Goal: Information Seeking & Learning: Find specific fact

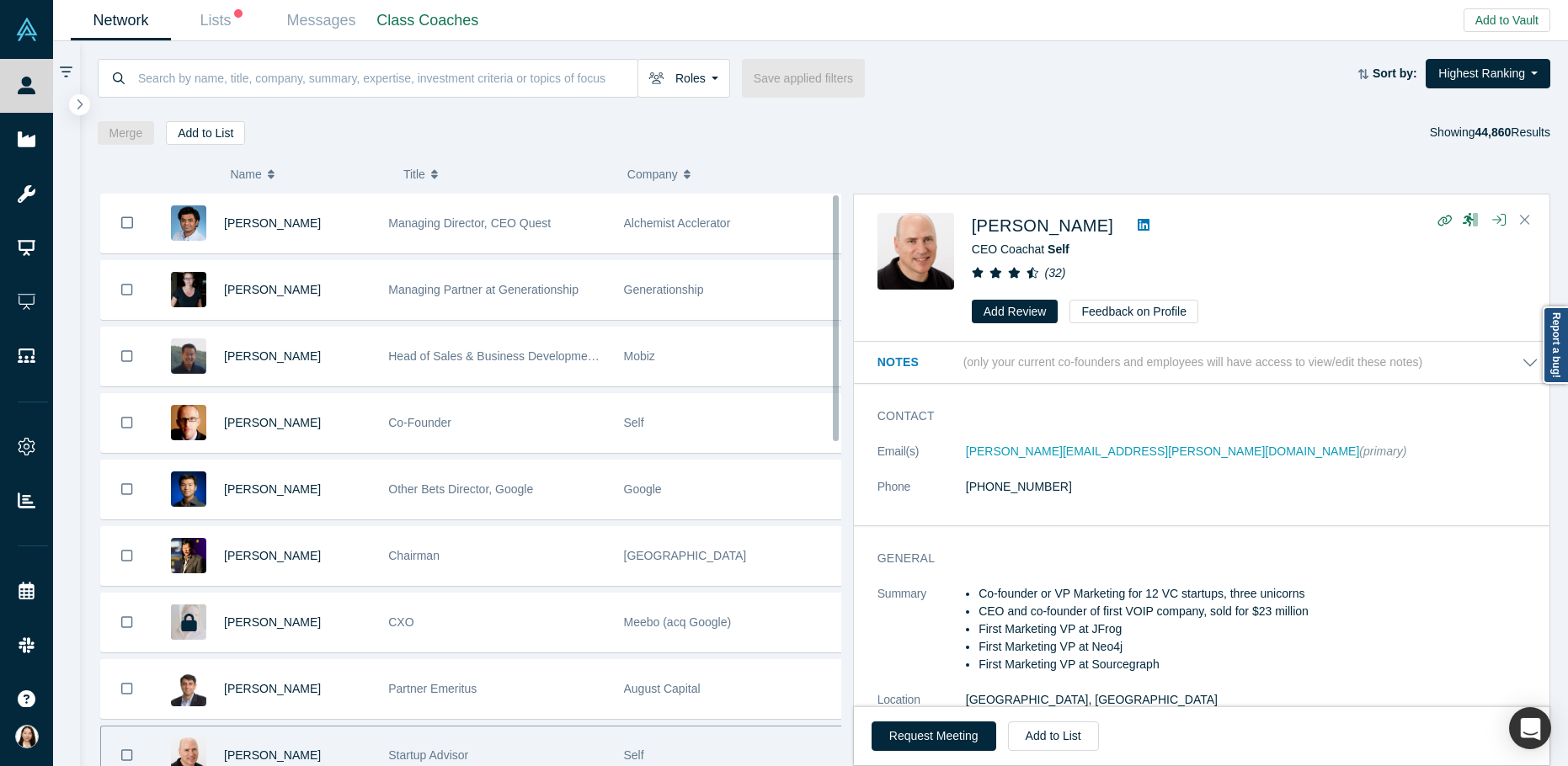
drag, startPoint x: 837, startPoint y: 284, endPoint x: 796, endPoint y: 189, distance: 103.5
click at [826, 190] on div "( 0 ) Name Title Company Alchemist Role [PERSON_NAME] Managing Director, CEO Qu…" at bounding box center [824, 456] width 1489 height 622
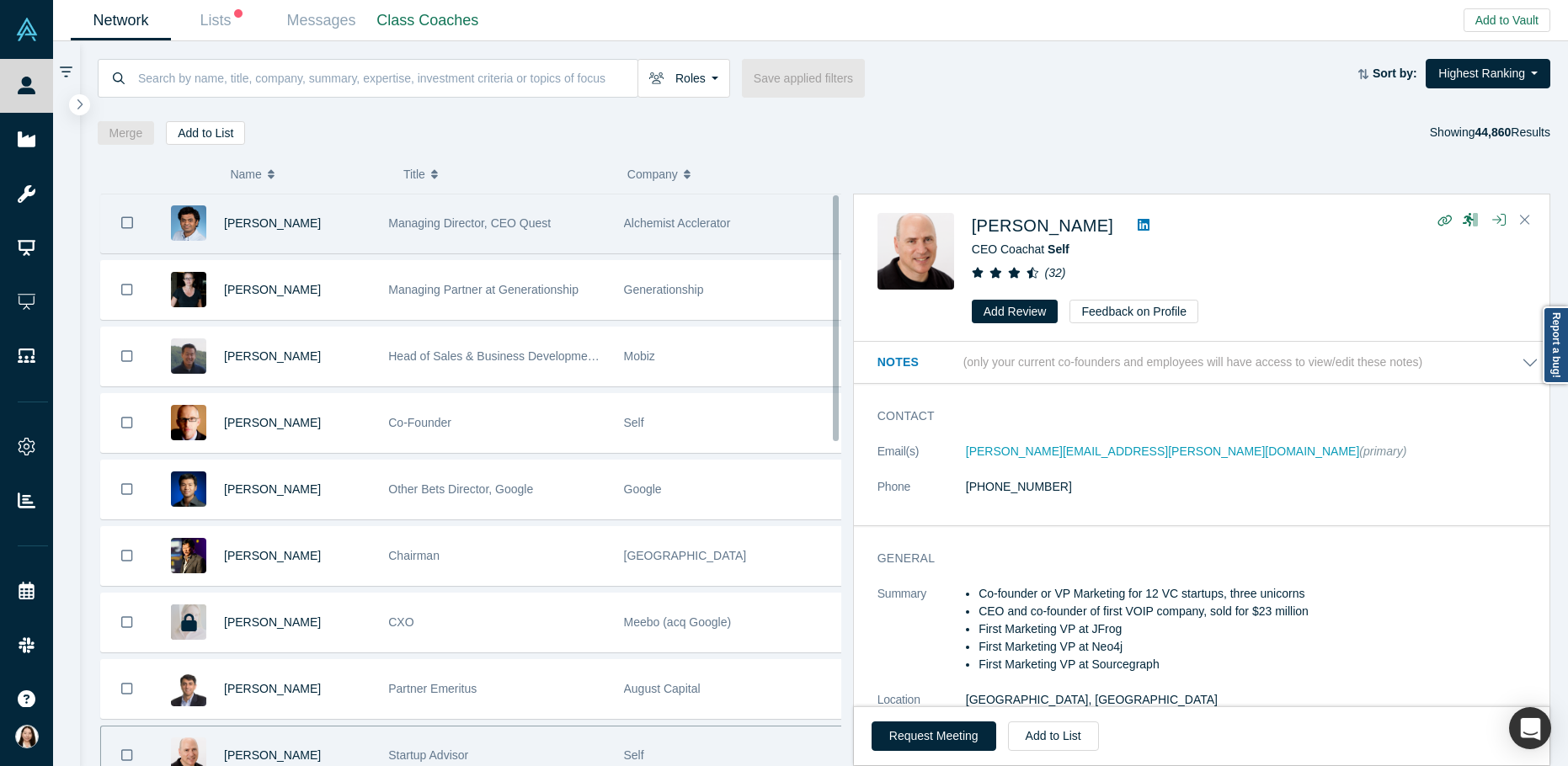
click at [404, 225] on span "Managing Director, CEO Quest" at bounding box center [470, 223] width 163 height 14
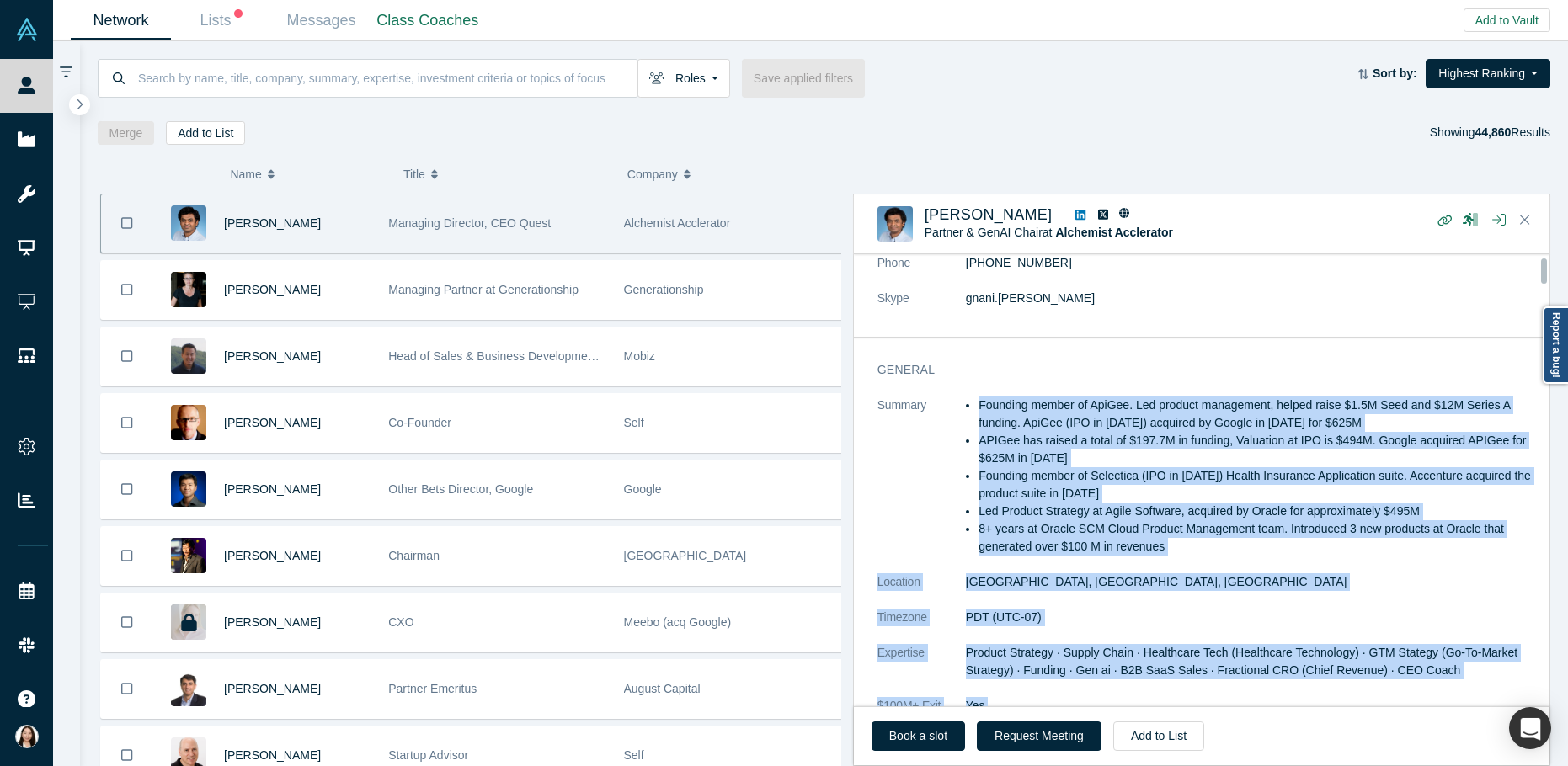
scroll to position [297, 0]
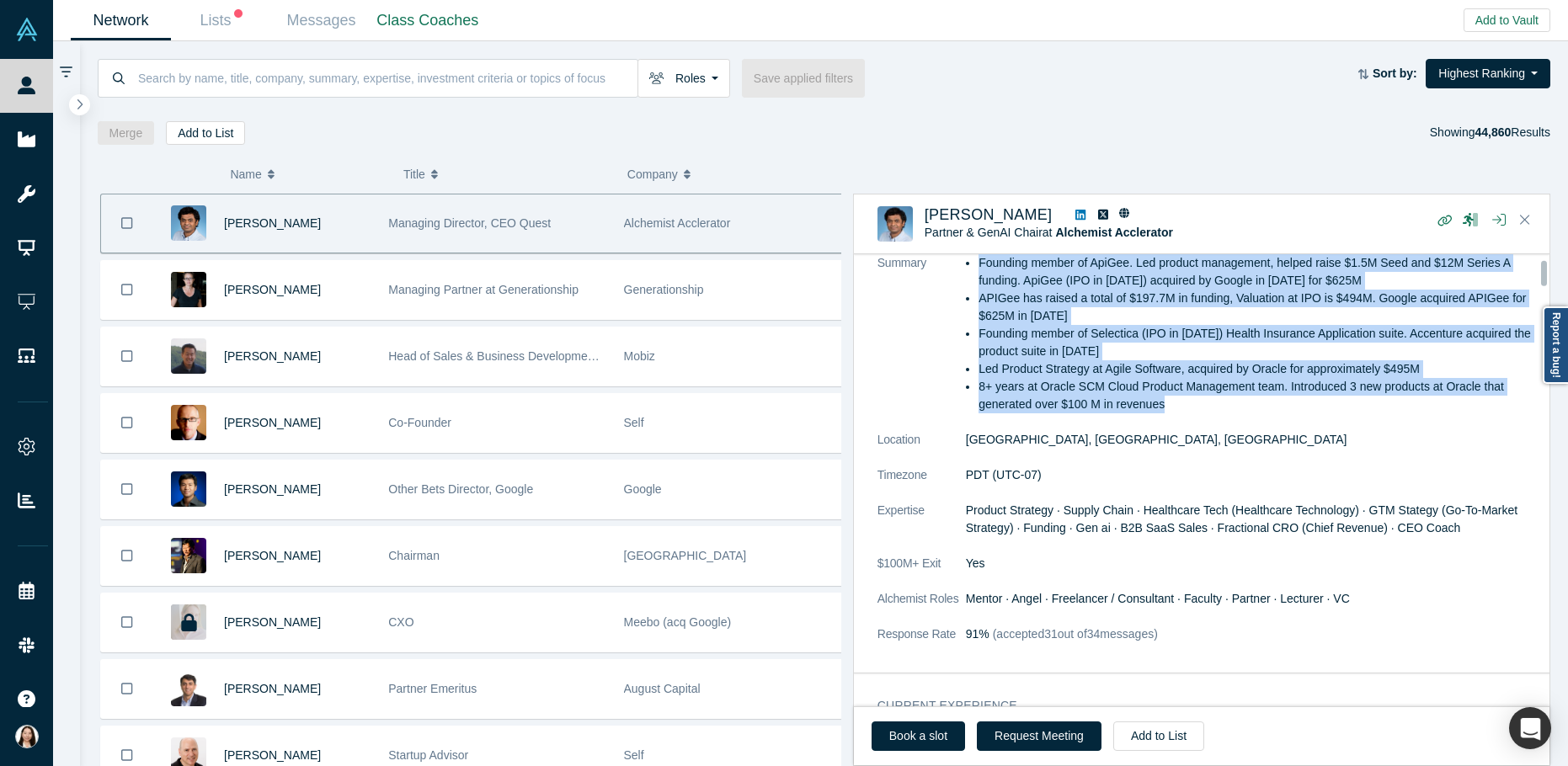
drag, startPoint x: 981, startPoint y: 628, endPoint x: 1170, endPoint y: 383, distance: 309.4
click at [1170, 383] on ul "Founding member of ApiGee. Led product management, helped raise $1.5M Seed and …" at bounding box center [1253, 334] width 573 height 159
copy ul "Founding member of ApiGee. Led product management, helped raise $1.5M Seed and …"
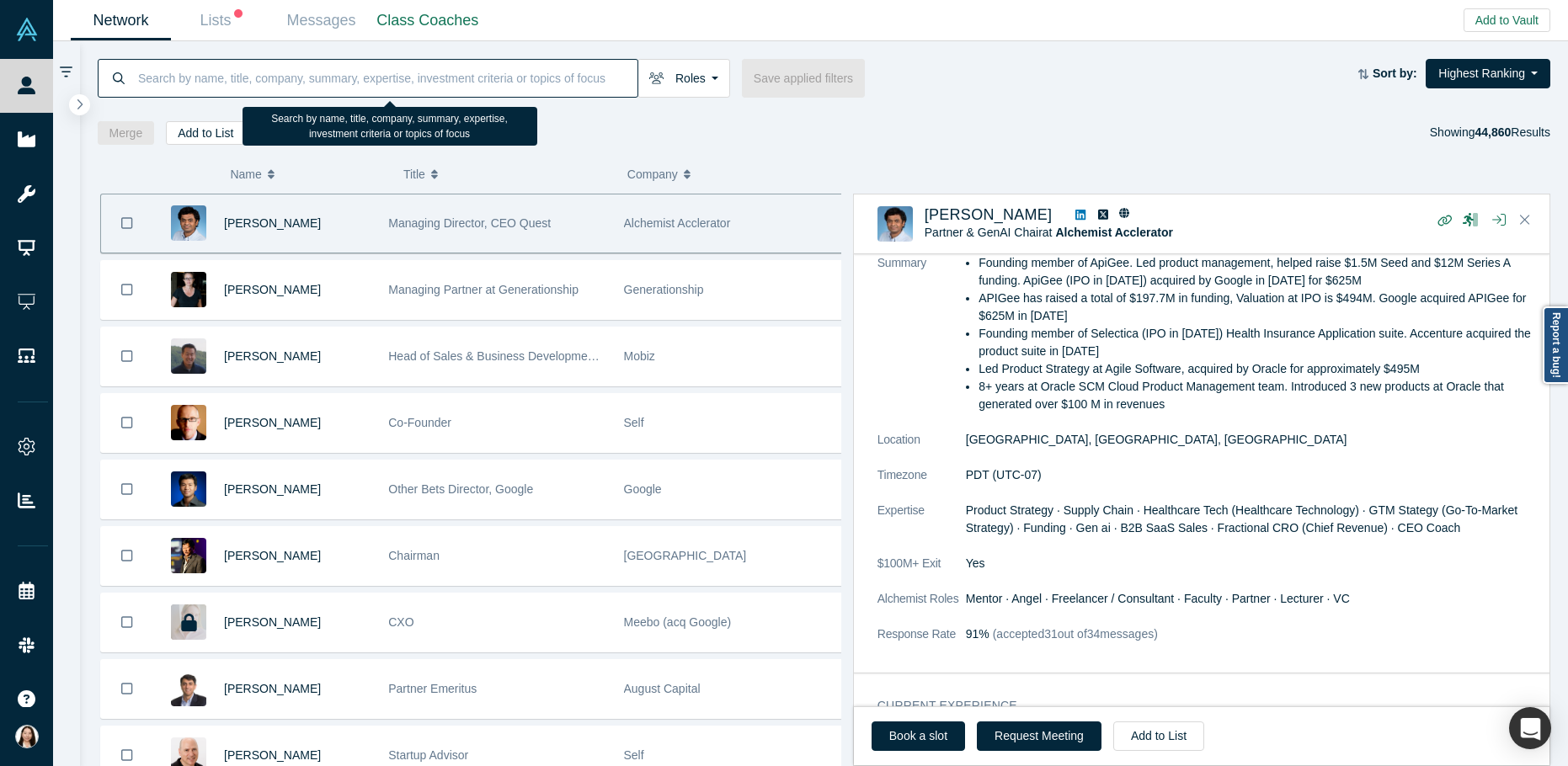
click at [270, 71] on input at bounding box center [386, 78] width 501 height 40
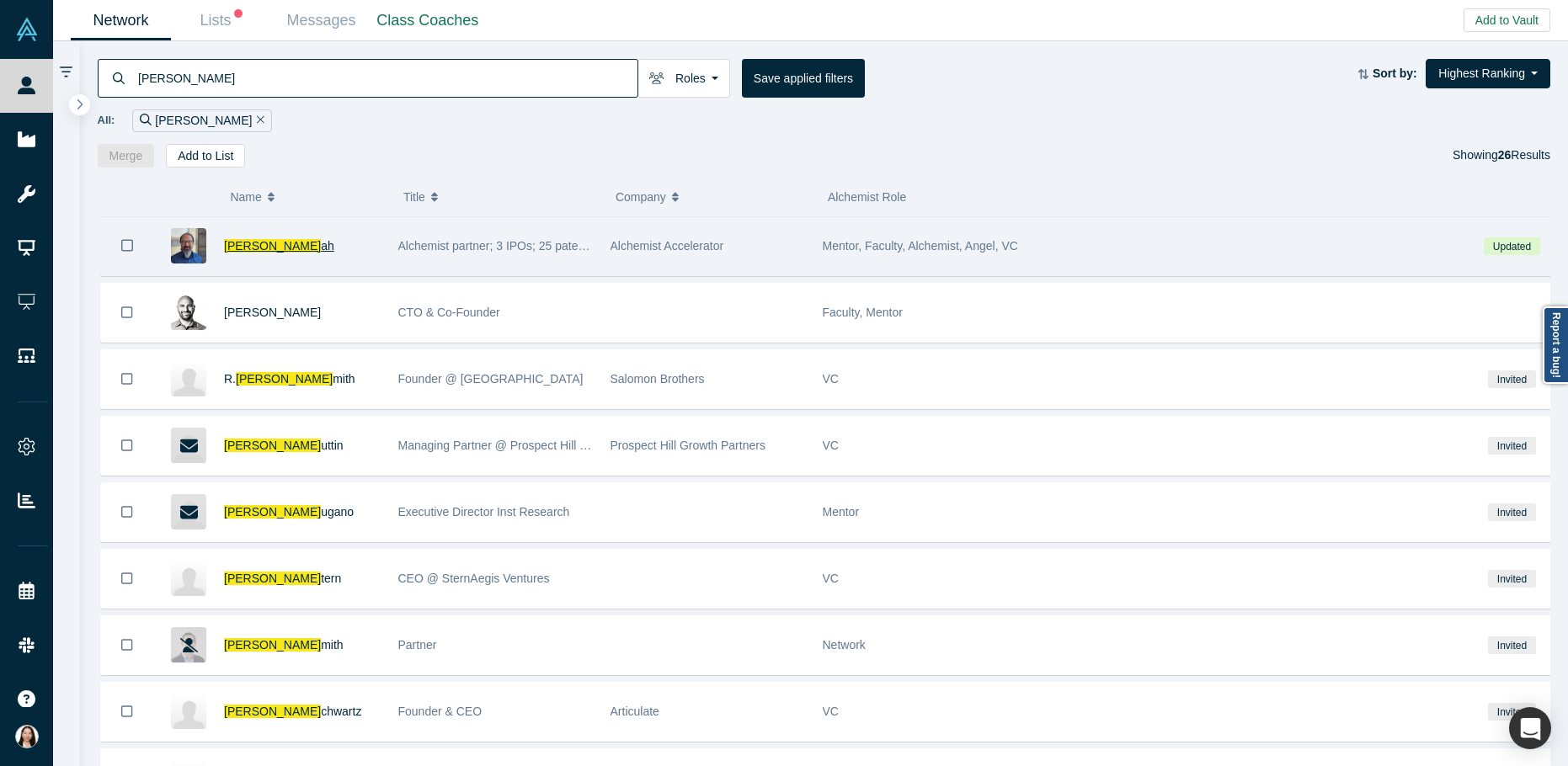
type input "Adam s"
click at [245, 247] on span "Adam S" at bounding box center [272, 246] width 97 height 14
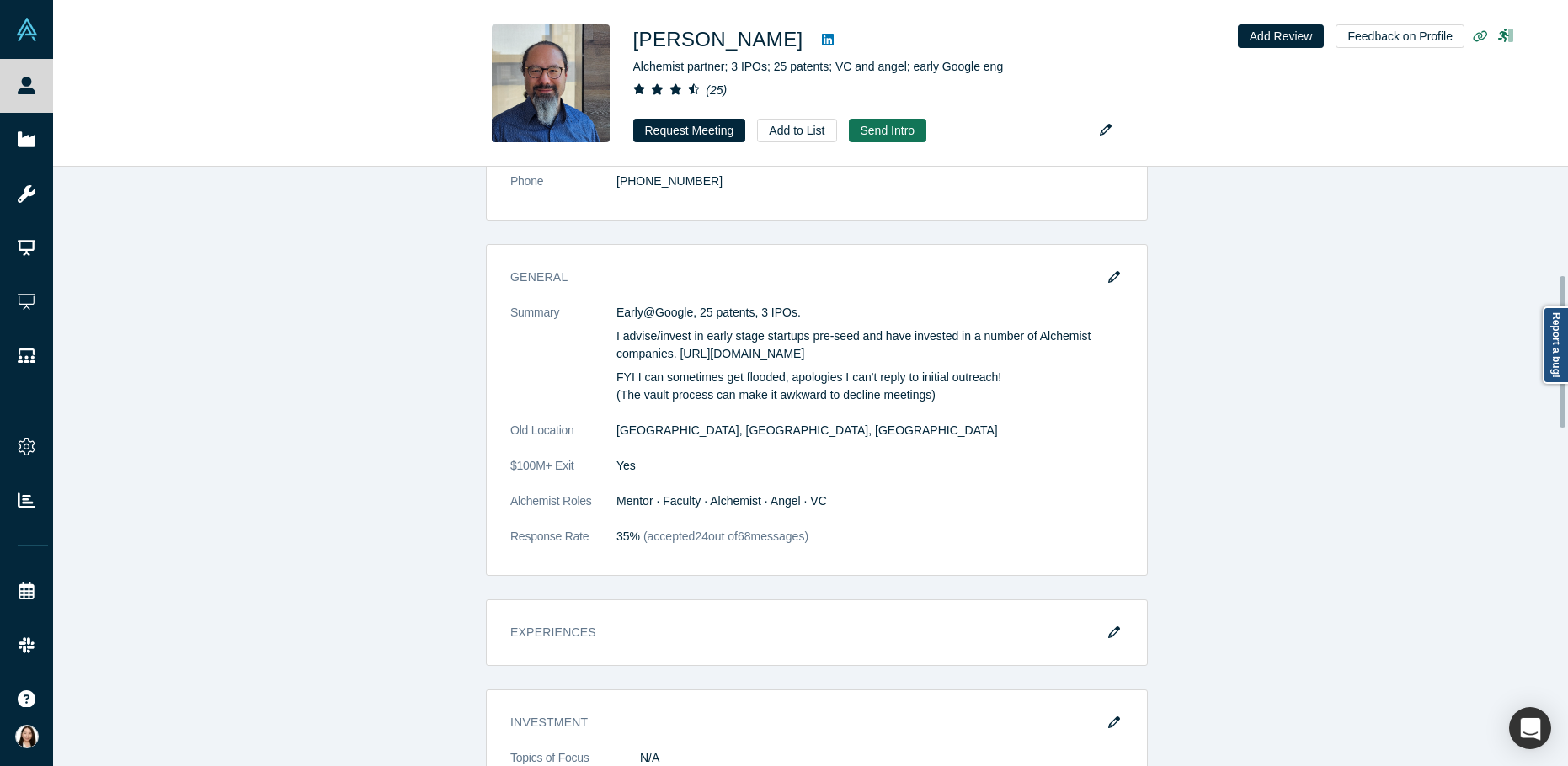
scroll to position [444, 0]
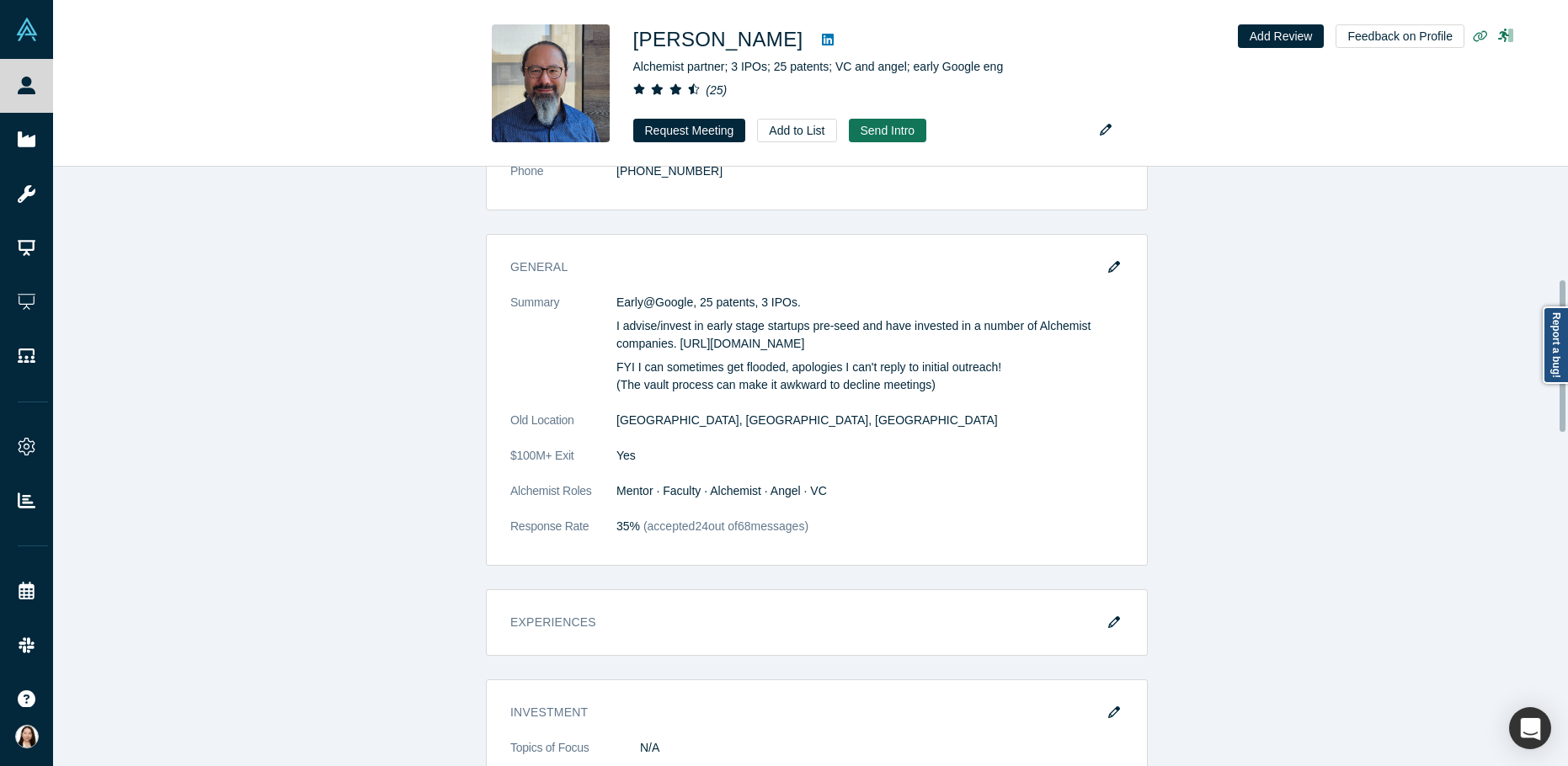
drag, startPoint x: 1563, startPoint y: 186, endPoint x: 1560, endPoint y: 298, distance: 112.0
click at [1560, 298] on div at bounding box center [1562, 356] width 6 height 152
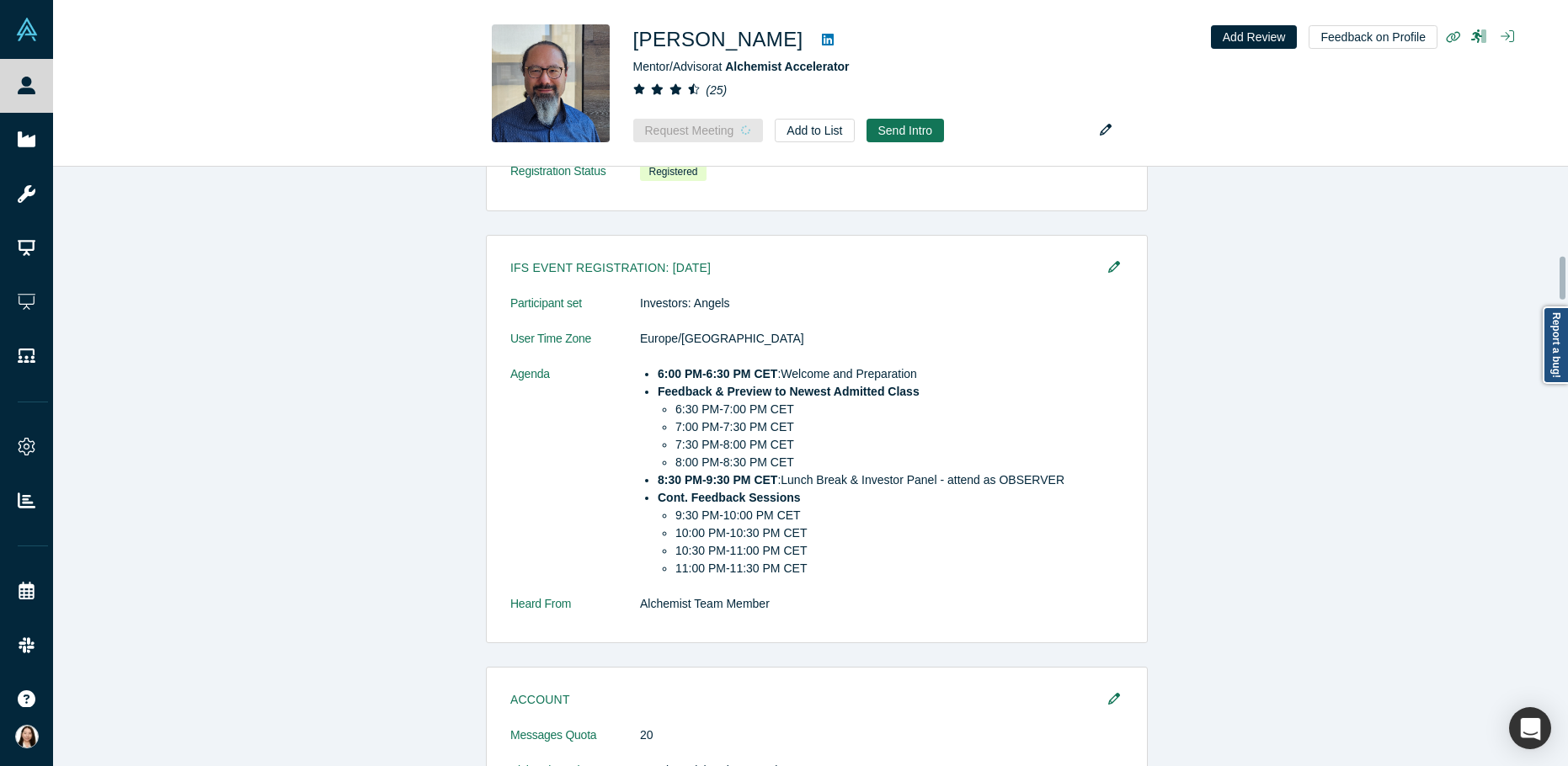
scroll to position [1246, 0]
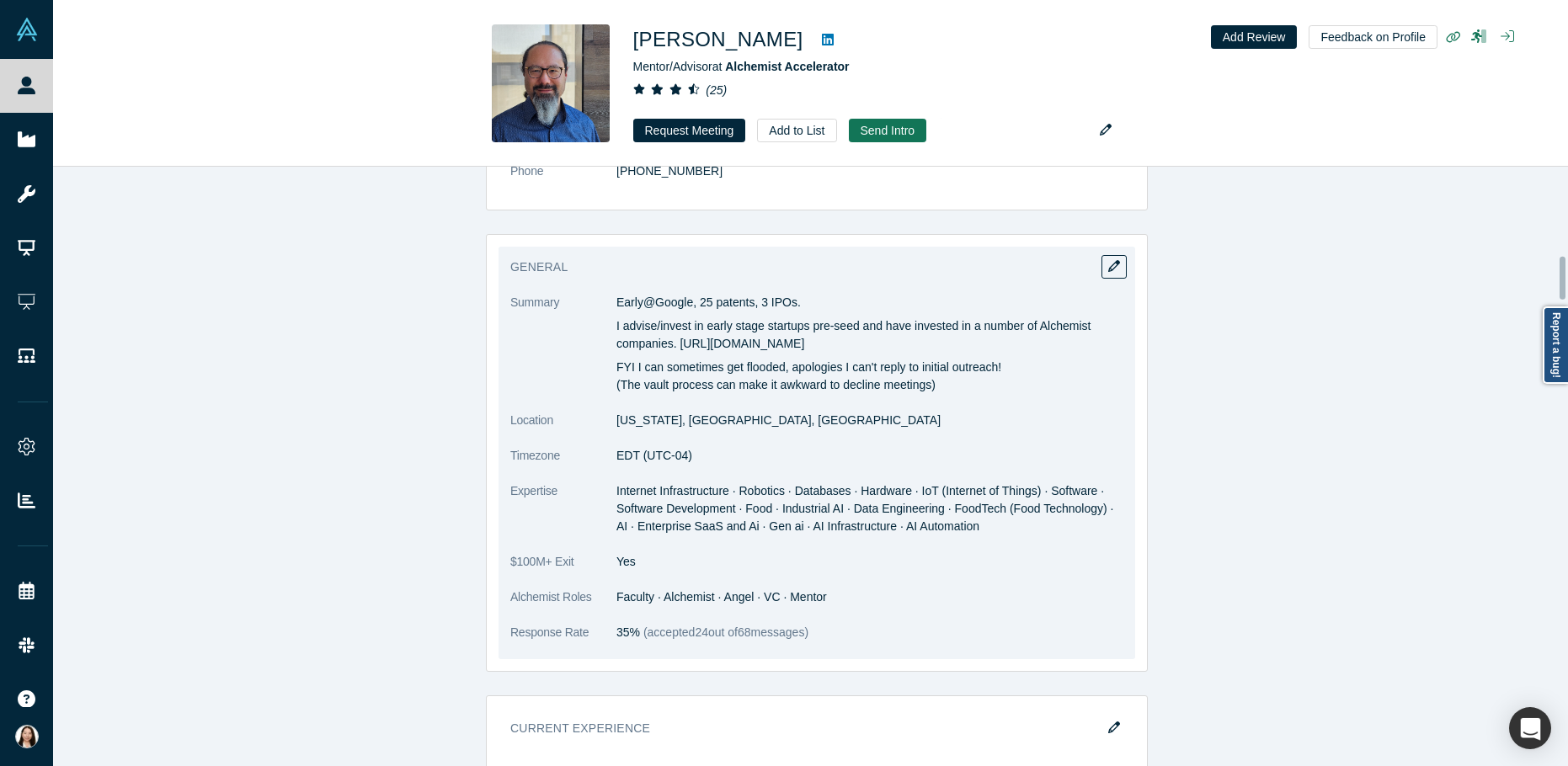
drag, startPoint x: 610, startPoint y: 302, endPoint x: 797, endPoint y: 347, distance: 192.3
click at [797, 347] on div "Early@Google, 25 patents, 3 IPOs. I advise/invest in early stage startups pre-s…" at bounding box center [870, 344] width 507 height 100
copy div "Early@Google, 25 patents, 3 IPOs. I advise/invest in early stage startups pre-s…"
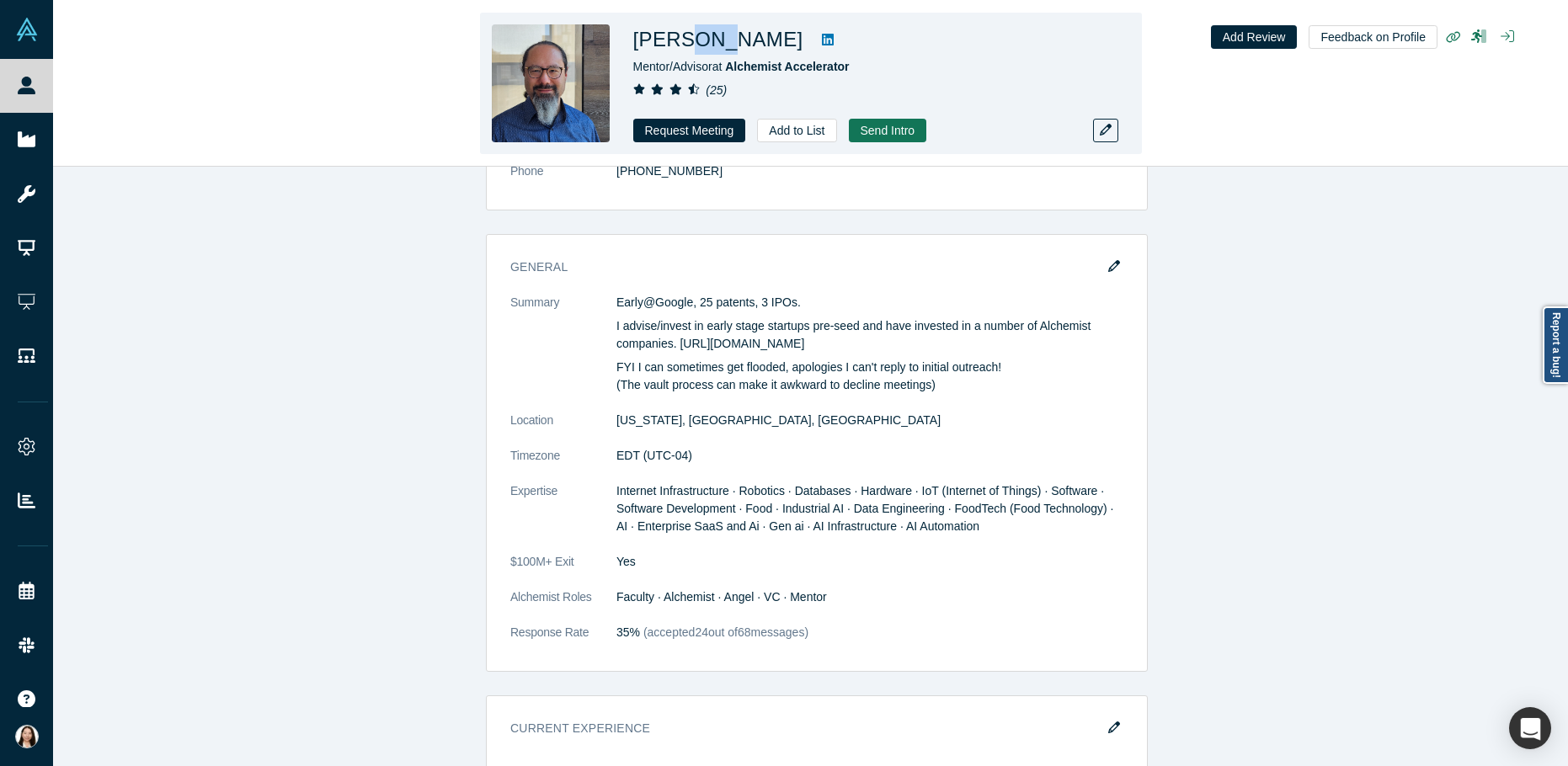
drag, startPoint x: 696, startPoint y: 42, endPoint x: 725, endPoint y: 42, distance: 29.0
click at [725, 42] on h1 "[PERSON_NAME]" at bounding box center [718, 40] width 170 height 31
copy h1 "Sah"
click at [822, 36] on icon at bounding box center [828, 40] width 12 height 12
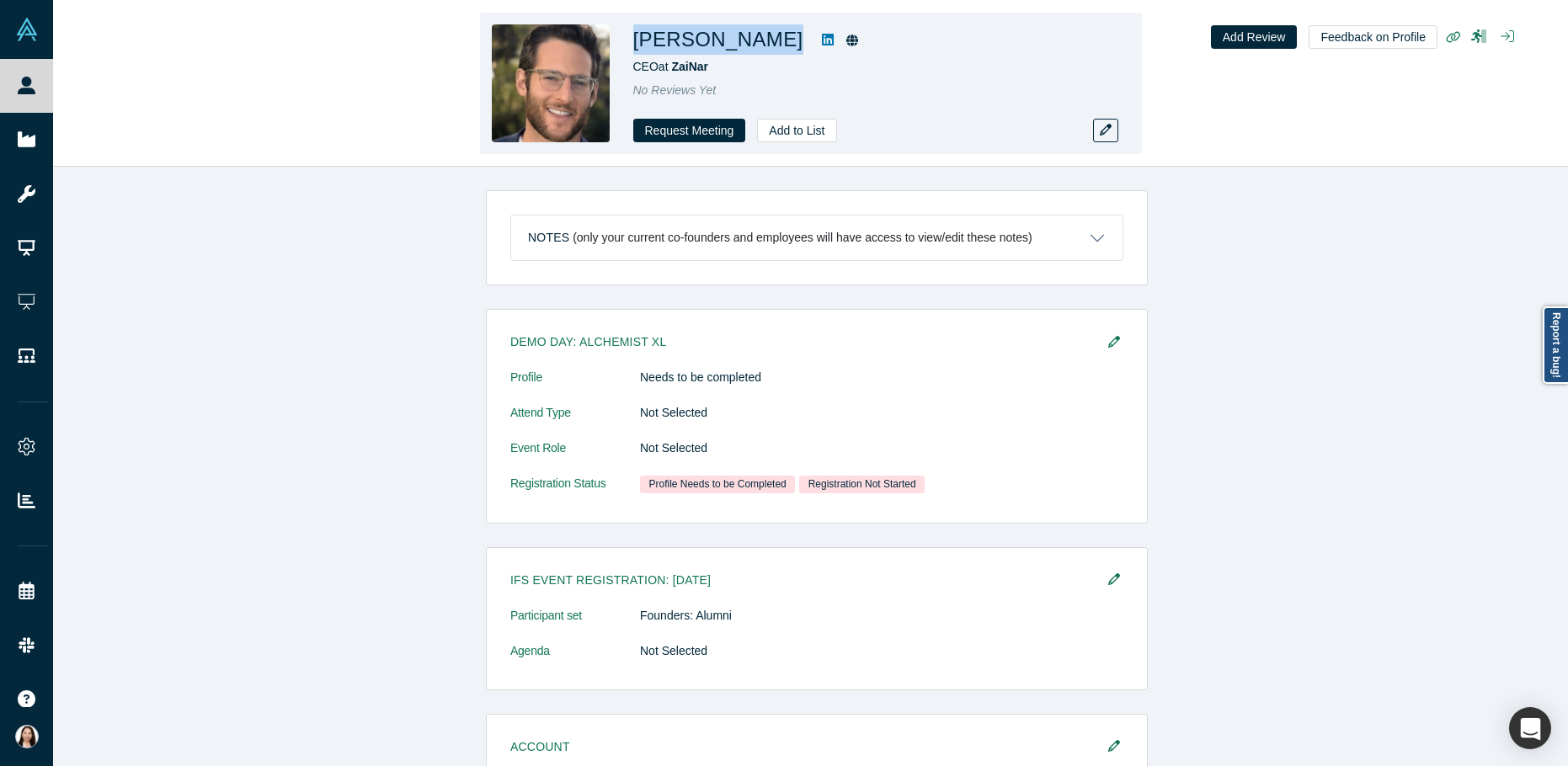
drag, startPoint x: 633, startPoint y: 42, endPoint x: 751, endPoint y: 44, distance: 118.0
click at [751, 44] on h1 "Daniel Jacker" at bounding box center [718, 40] width 170 height 31
copy h1 "Daniel Jacker"
drag, startPoint x: 717, startPoint y: 67, endPoint x: 626, endPoint y: 62, distance: 91.1
click at [626, 62] on div "Daniel Jacker CEO at ZaiNar No Reviews Yet Request Meeting Add to List" at bounding box center [810, 83] width 662 height 142
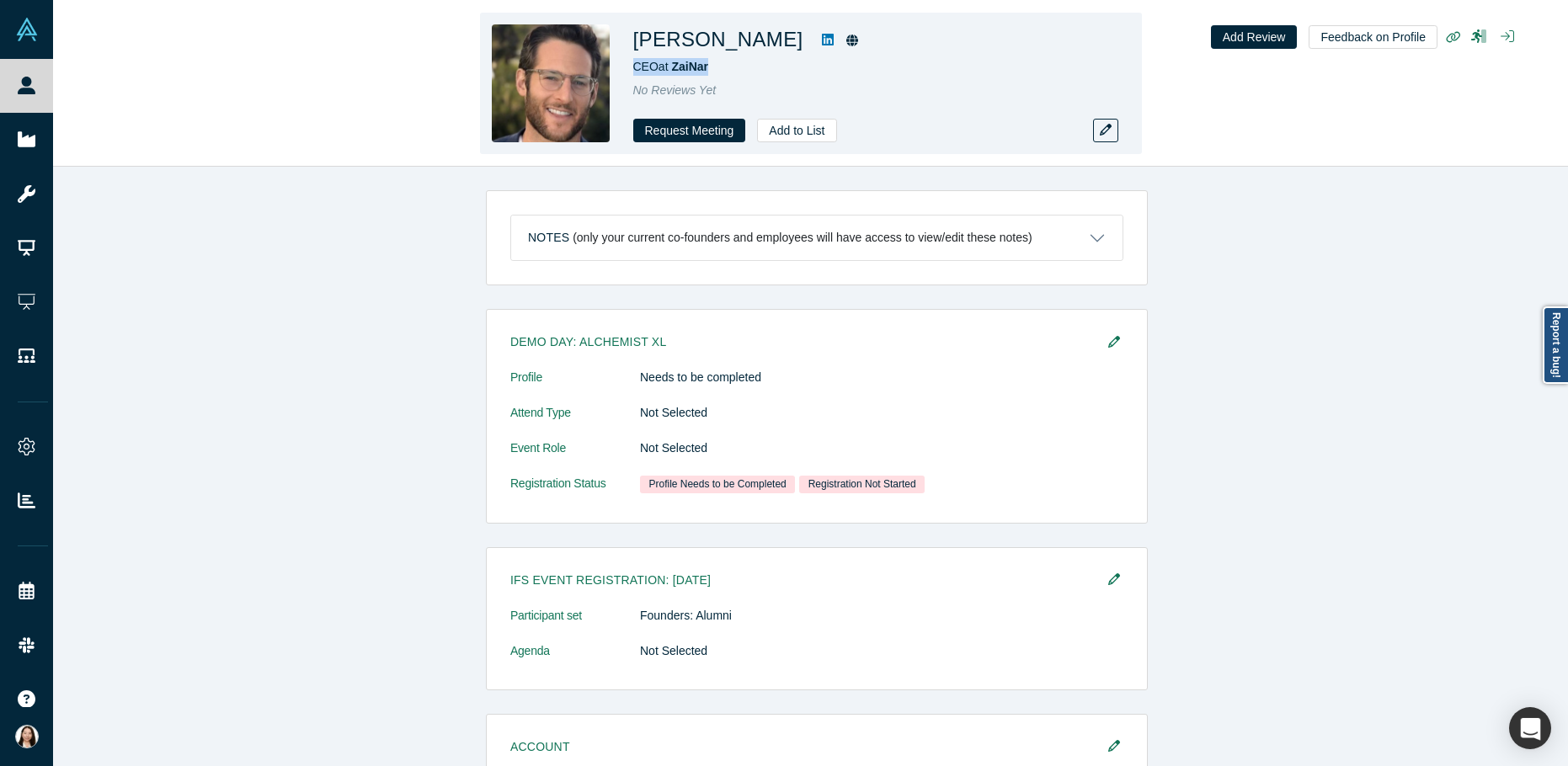
copy span "CEO at ZaiNar"
click at [720, 60] on div "CEO at ZaiNar" at bounding box center [869, 67] width 471 height 18
drag, startPoint x: 715, startPoint y: 65, endPoint x: 670, endPoint y: 64, distance: 45.0
click at [670, 64] on div "CEO at ZaiNar" at bounding box center [869, 67] width 471 height 18
copy span "ZaiNar"
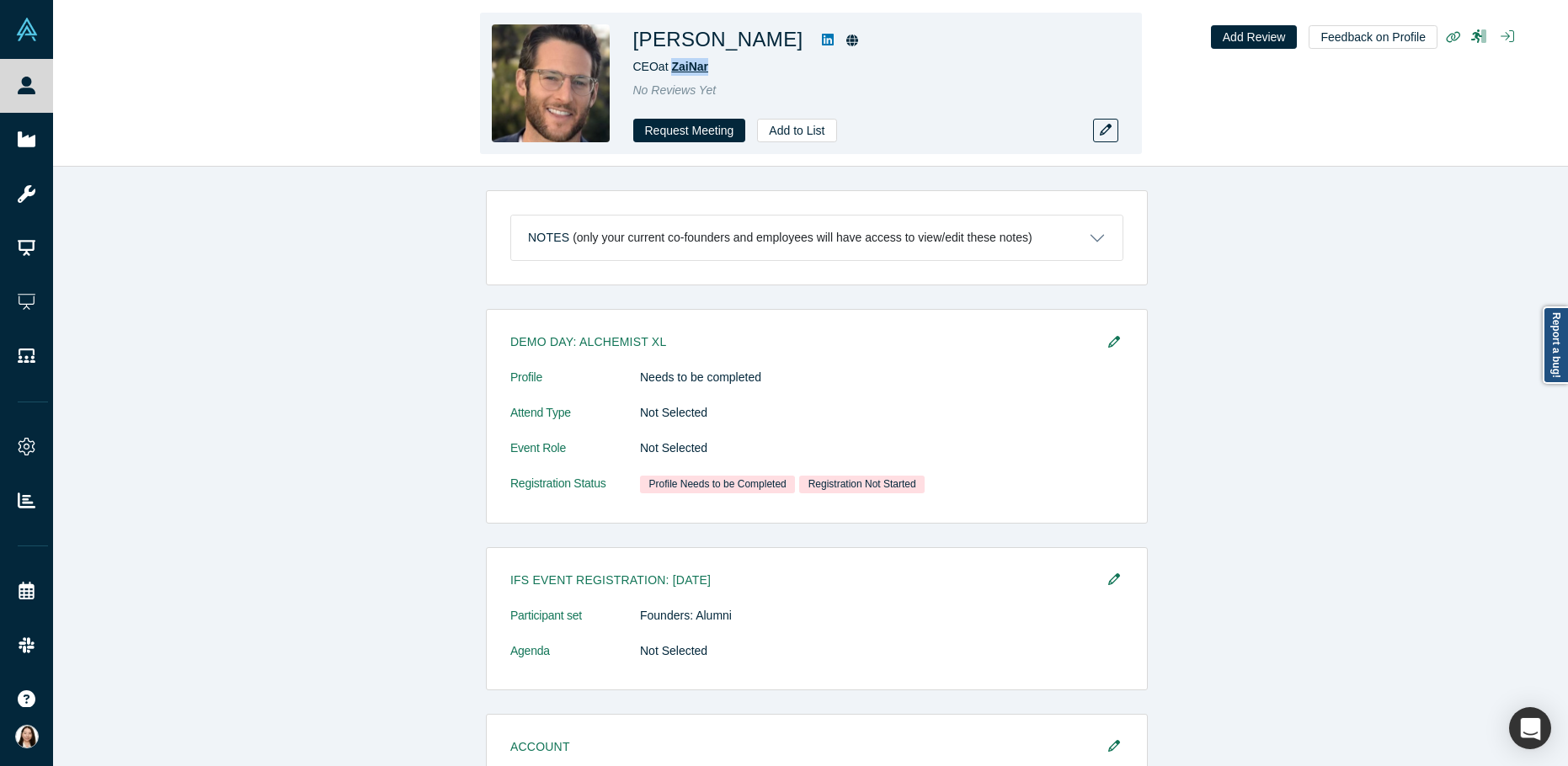
click at [683, 64] on span "ZaiNar" at bounding box center [690, 67] width 37 height 14
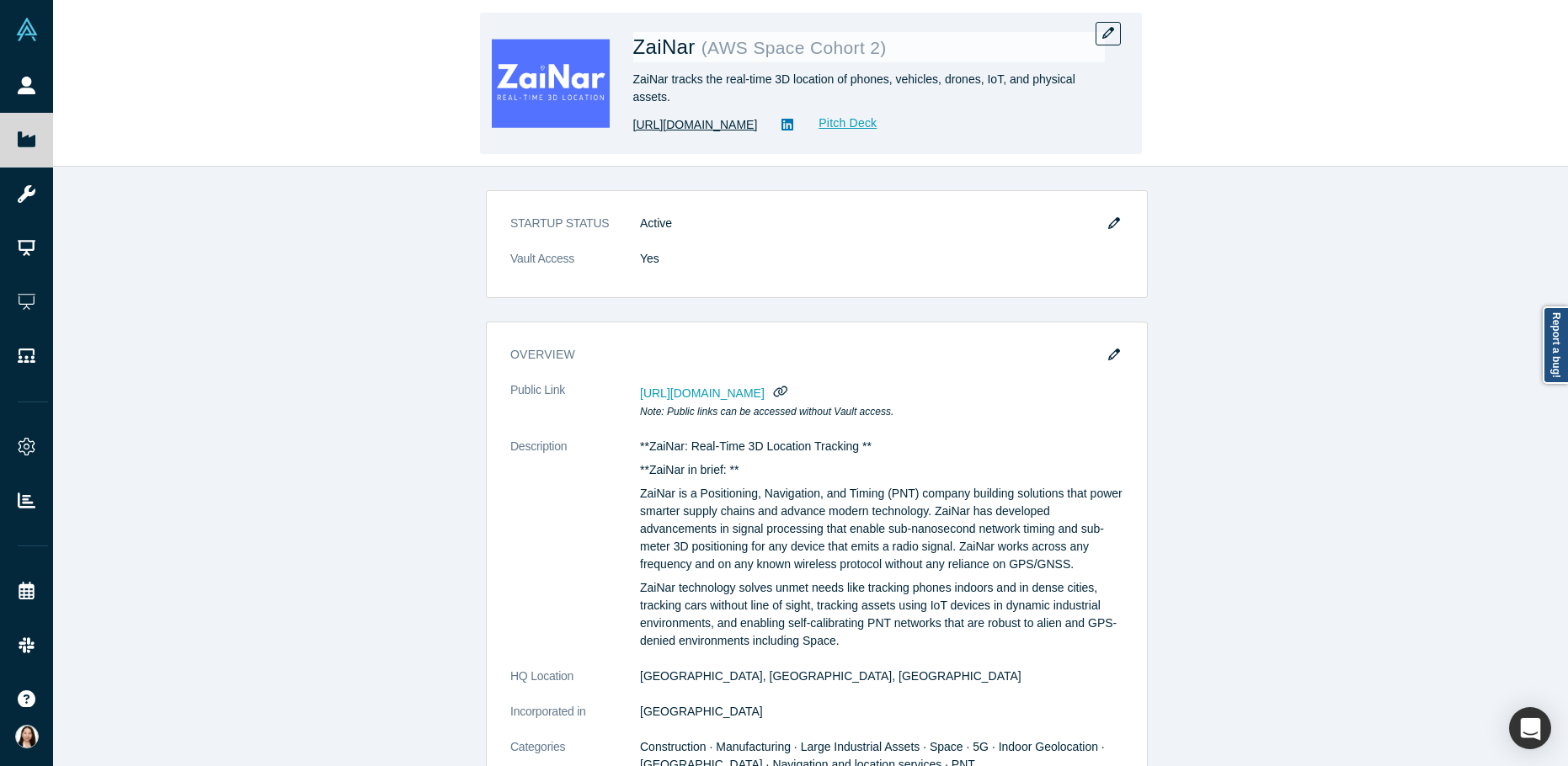
click at [724, 125] on link "https://zainartech.com/" at bounding box center [695, 125] width 125 height 18
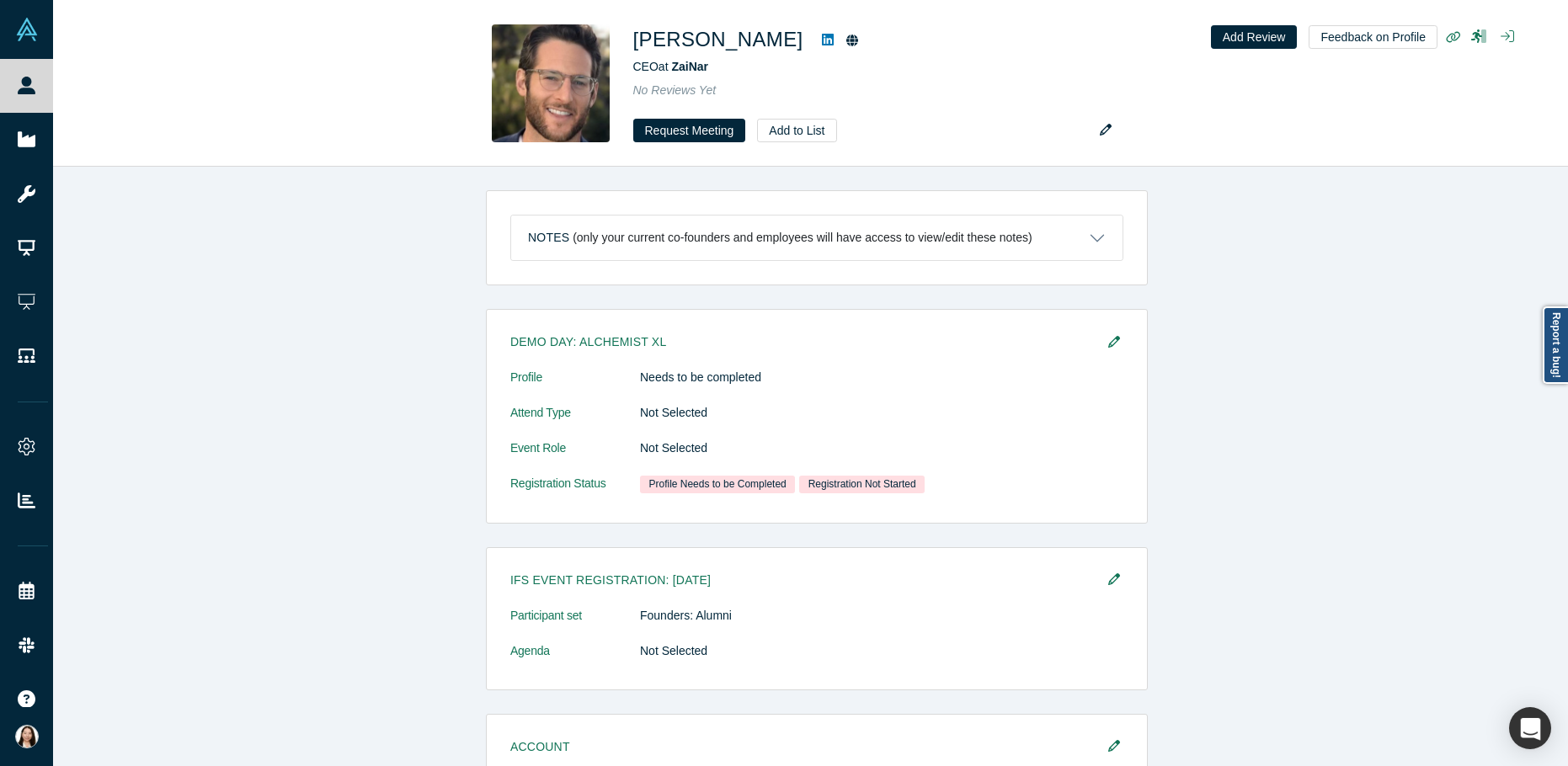
drag, startPoint x: 1562, startPoint y: 185, endPoint x: 1587, endPoint y: -102, distance: 288.1
click at [1567, 0] on html "People Startups Resources Demo Day AX Demo Day Registrants Settings Dashboard E…" at bounding box center [784, 383] width 1568 height 766
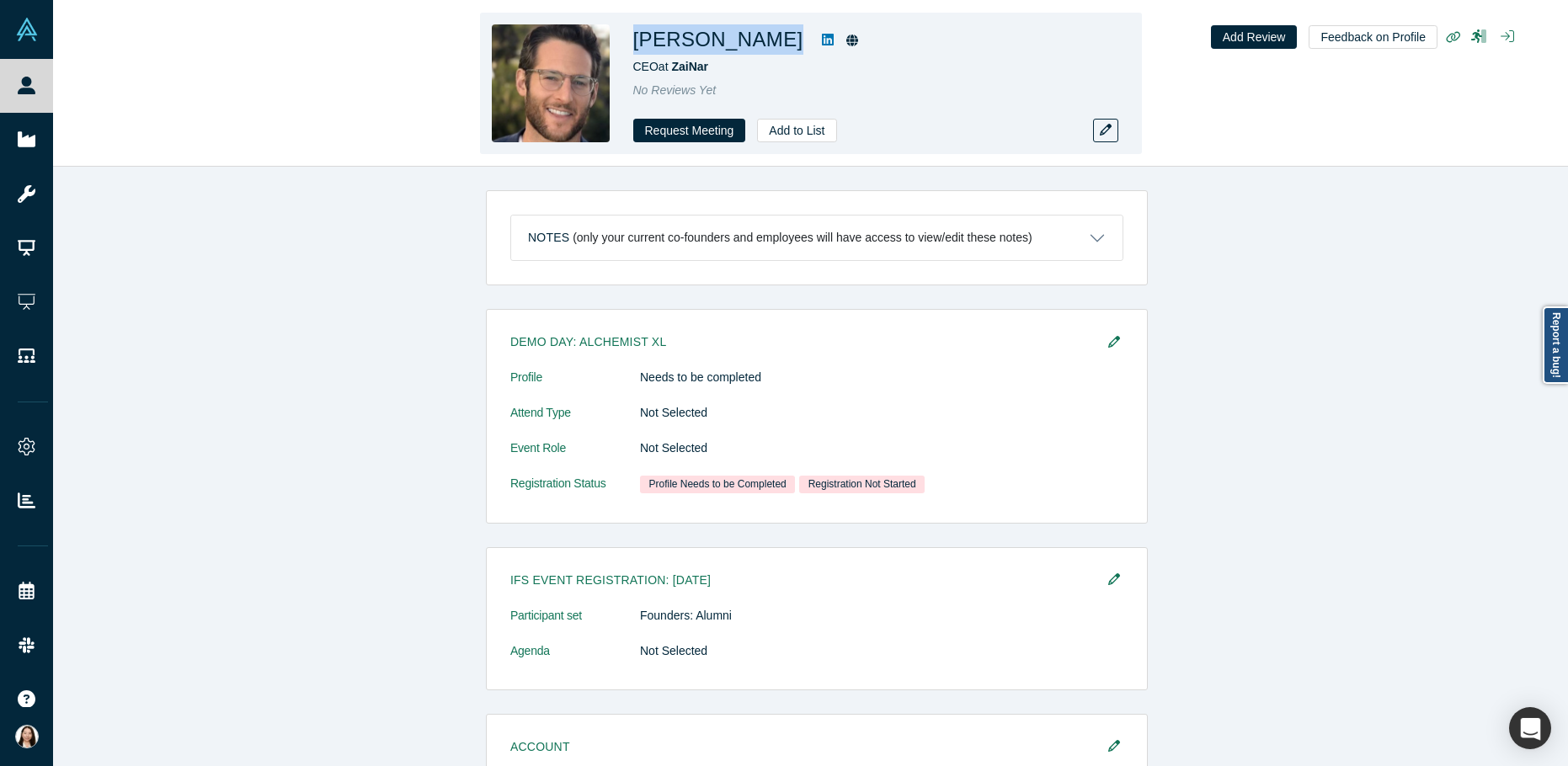
drag, startPoint x: 632, startPoint y: 42, endPoint x: 754, endPoint y: 48, distance: 122.1
click at [754, 48] on div "Daniel Jacker" at bounding box center [869, 40] width 471 height 31
copy div "Daniel Jacker"
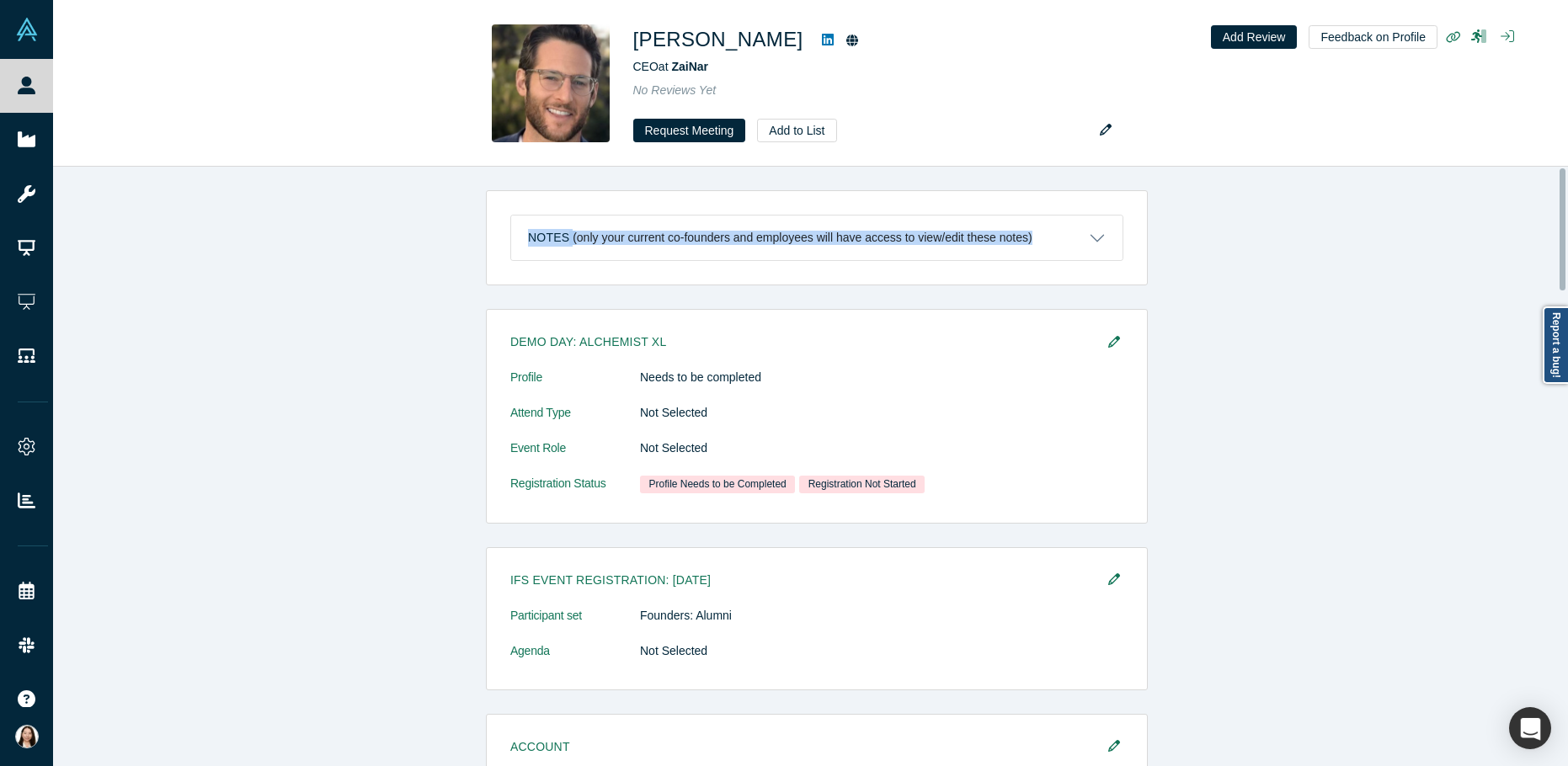
drag, startPoint x: 1566, startPoint y: 246, endPoint x: 1578, endPoint y: 406, distance: 160.4
click at [1567, 406] on html "People Startups Resources Demo Day AX Demo Day Registrants Settings Dashboard E…" at bounding box center [784, 383] width 1568 height 766
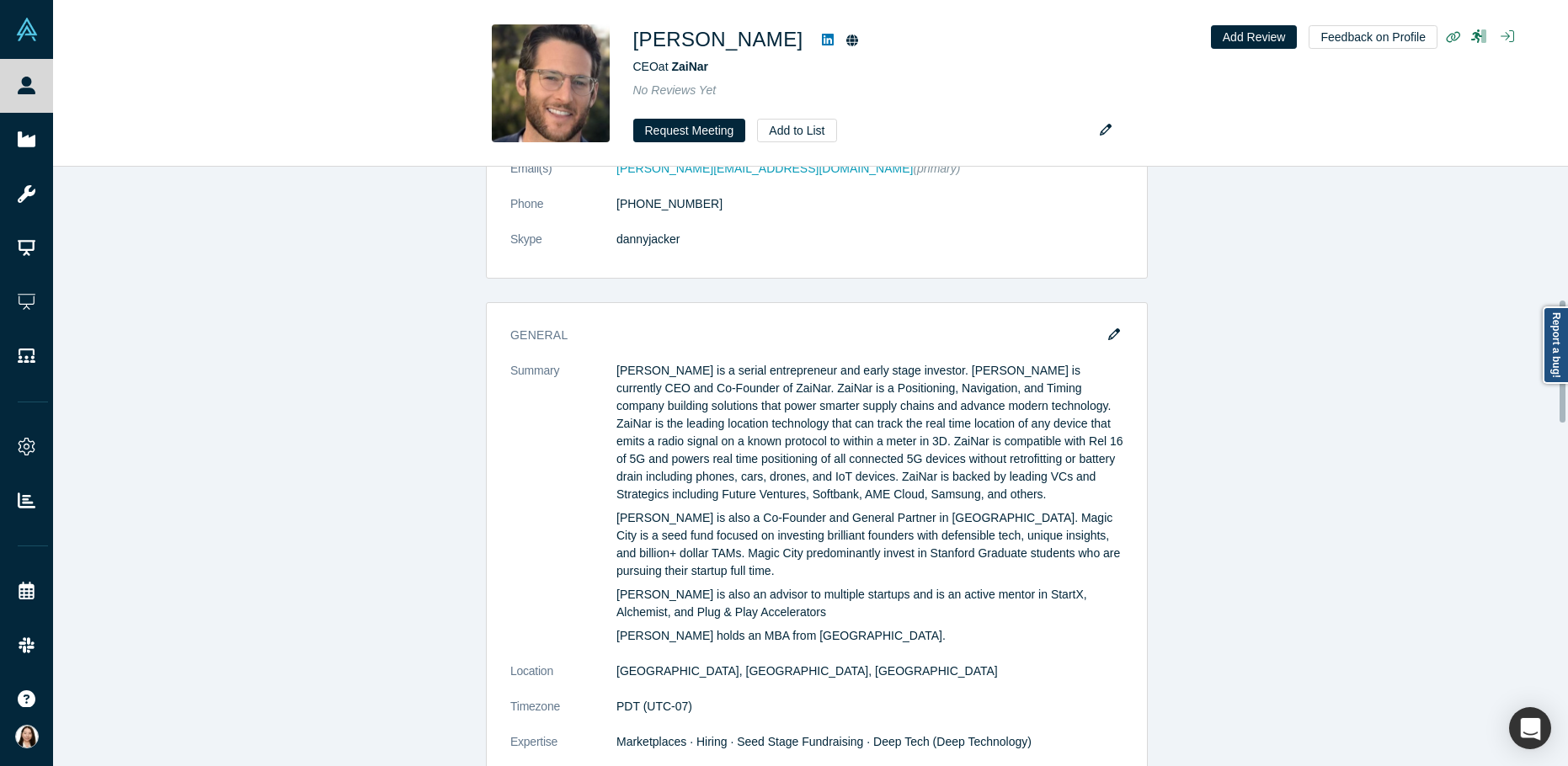
scroll to position [833, 0]
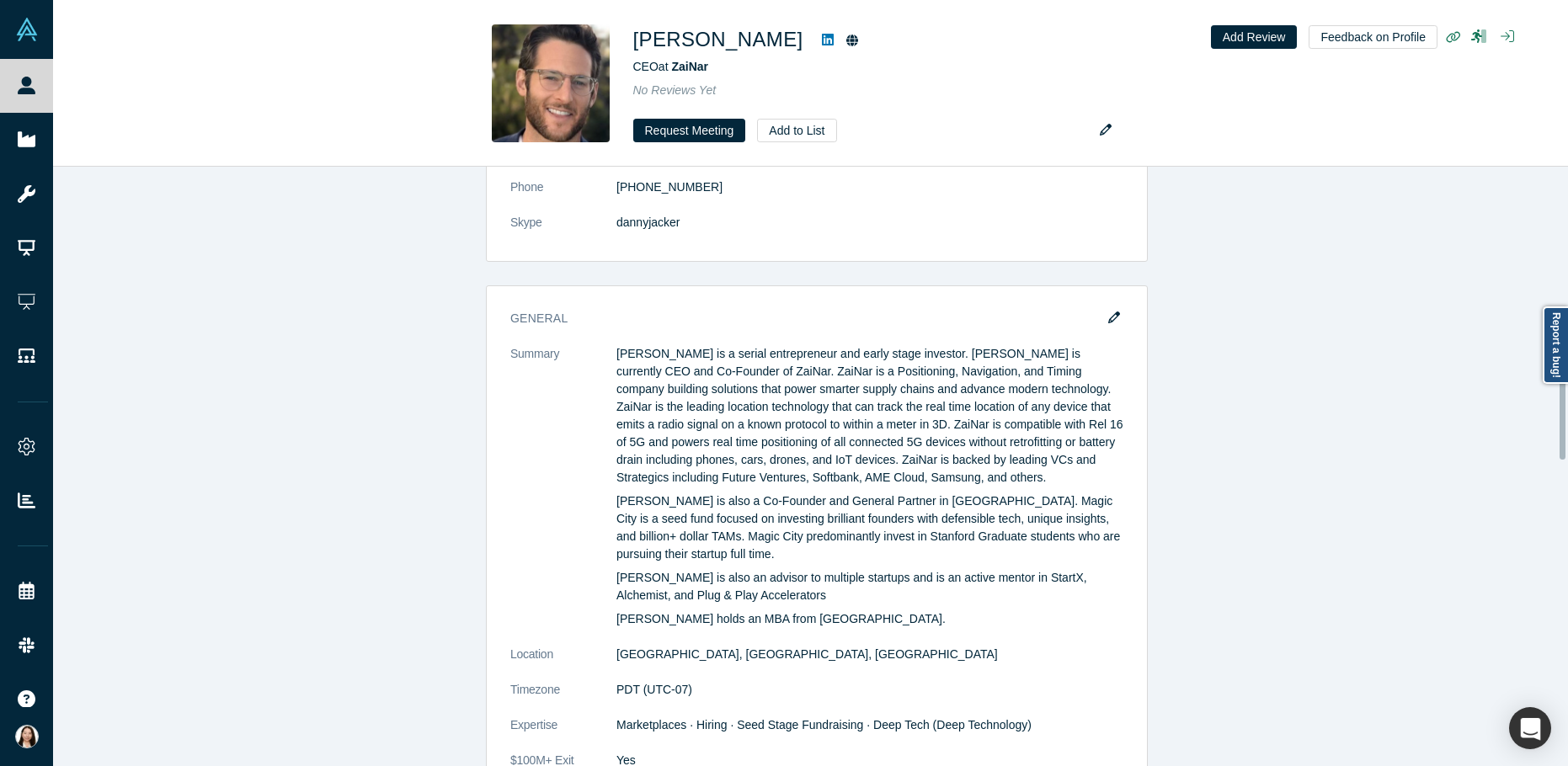
drag, startPoint x: 1565, startPoint y: 268, endPoint x: 1582, endPoint y: 437, distance: 169.9
click at [1567, 437] on html "People Startups Resources Demo Day AX Demo Day Registrants Settings Dashboard E…" at bounding box center [784, 383] width 1568 height 766
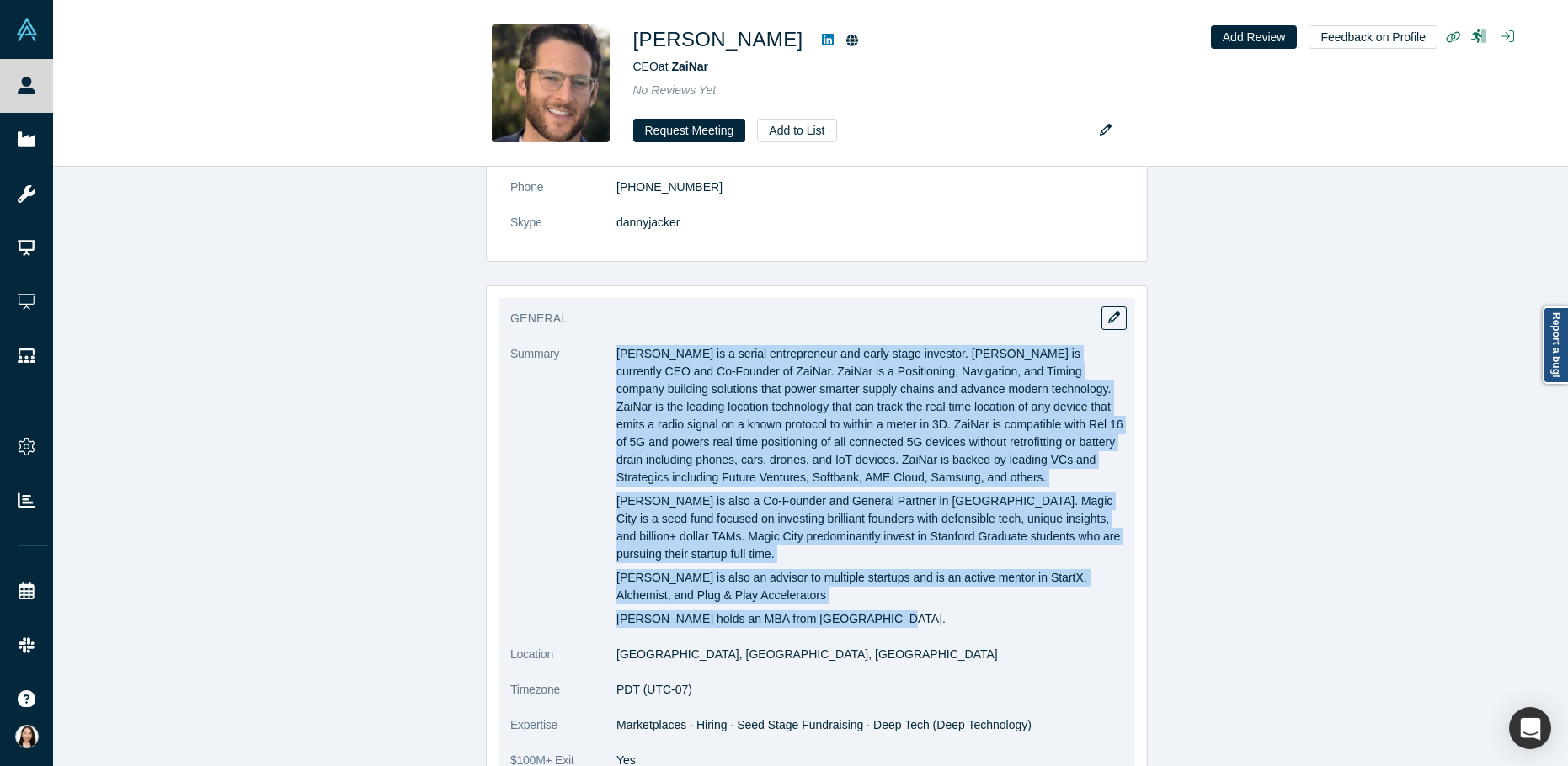
drag, startPoint x: 611, startPoint y: 353, endPoint x: 865, endPoint y: 626, distance: 372.9
click at [865, 626] on div "Daniel is a serial entrepreneur and early stage investor. Daniel is currently C…" at bounding box center [870, 486] width 507 height 283
copy div "Daniel is a serial entrepreneur and early stage investor. Daniel is currently C…"
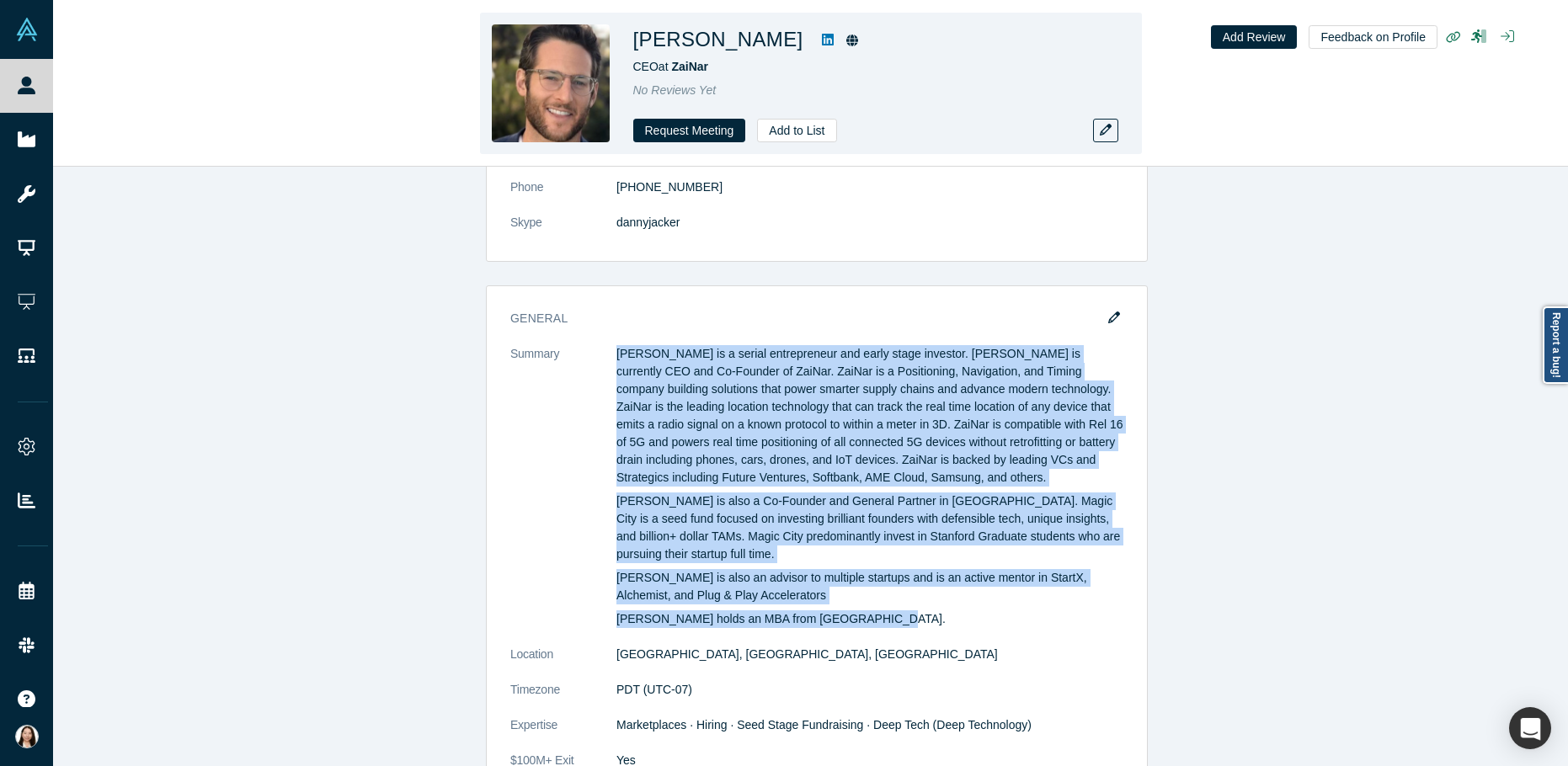
click at [822, 42] on icon at bounding box center [828, 40] width 12 height 12
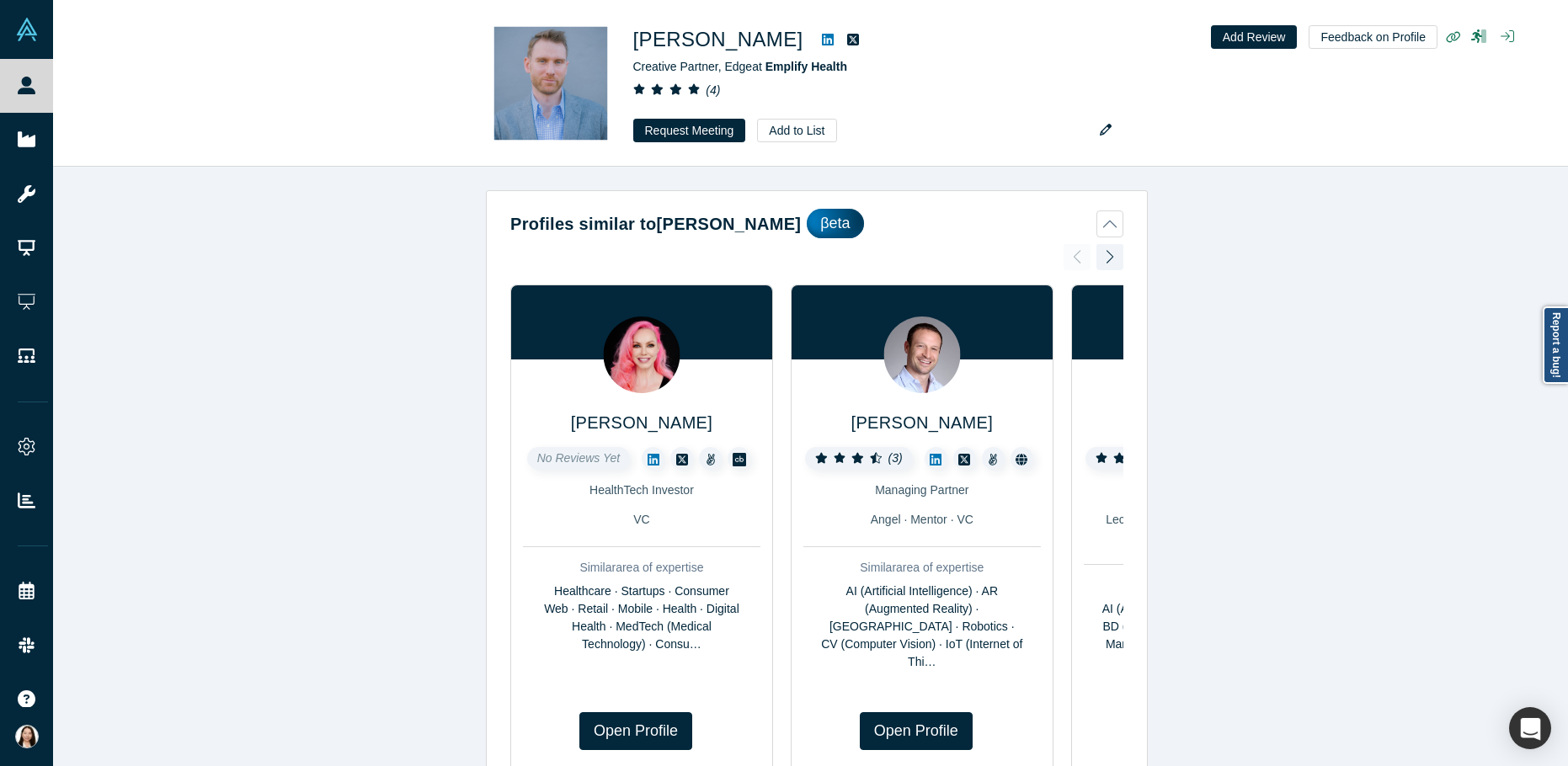
scroll to position [1920, 0]
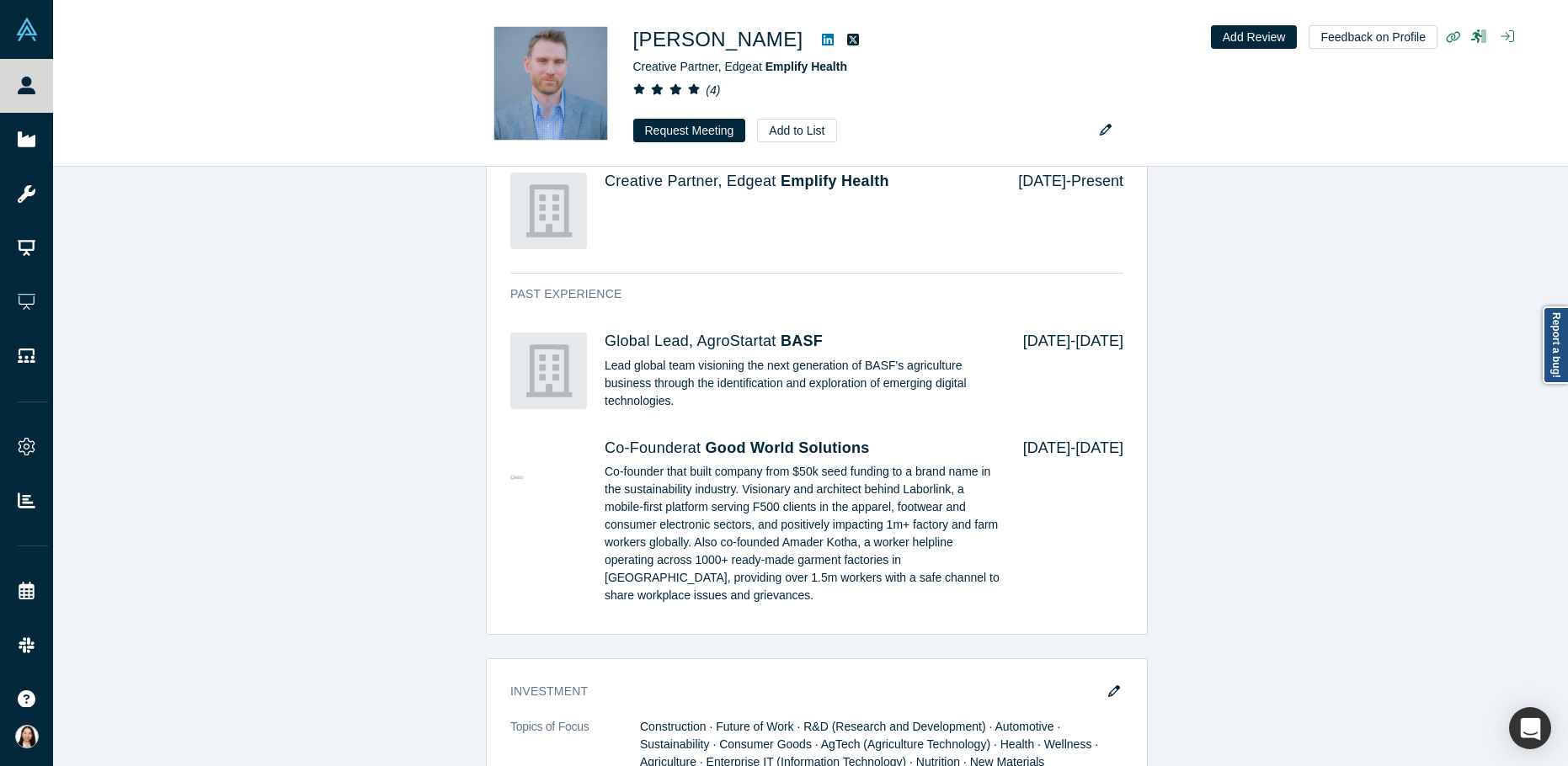
click at [281, 445] on div "IFS Event Registration: Friday, August 27, 2021 Participant set Investors: CVC …" at bounding box center [817, 438] width 1527 height 2787
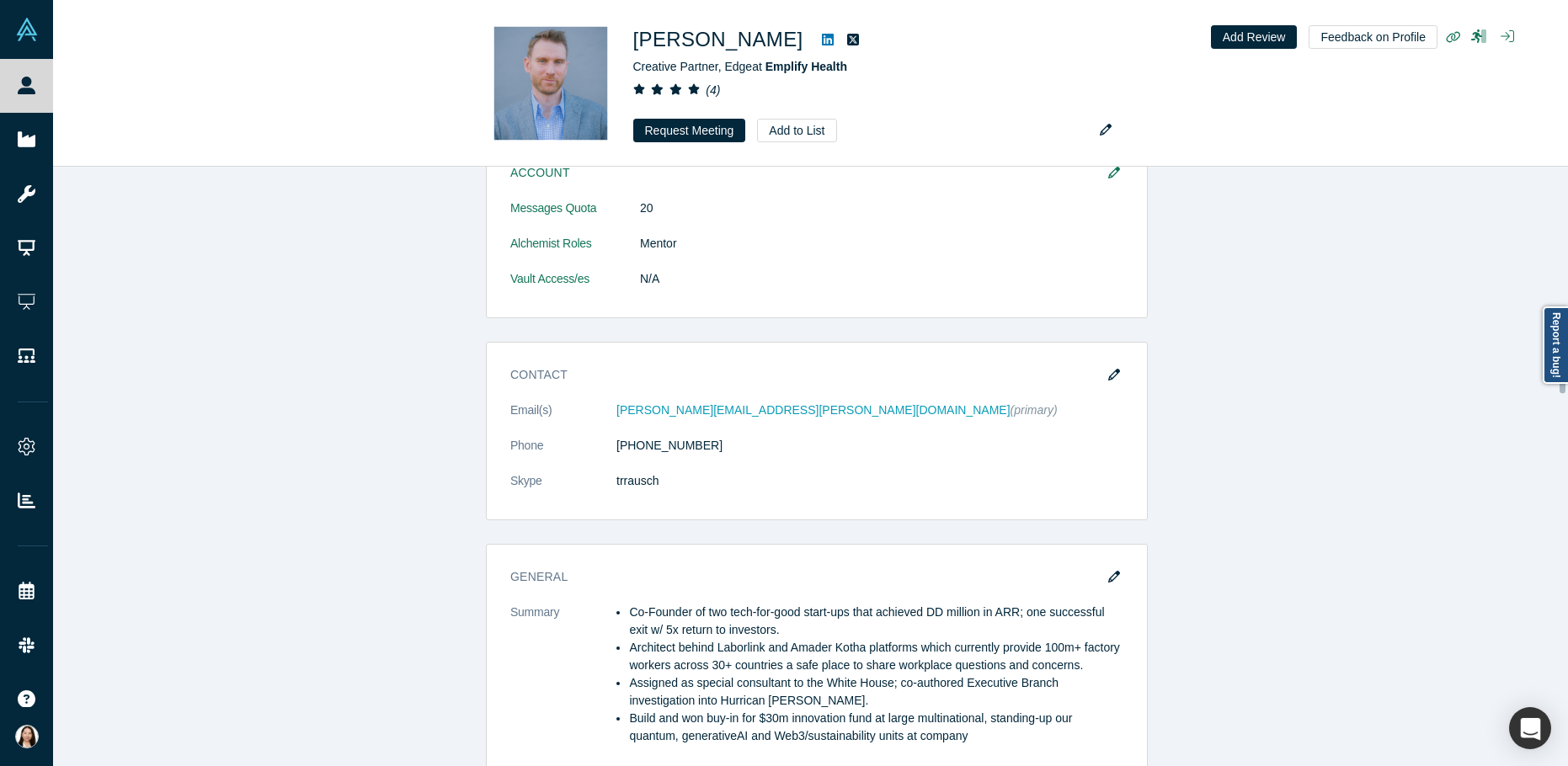
scroll to position [967, 0]
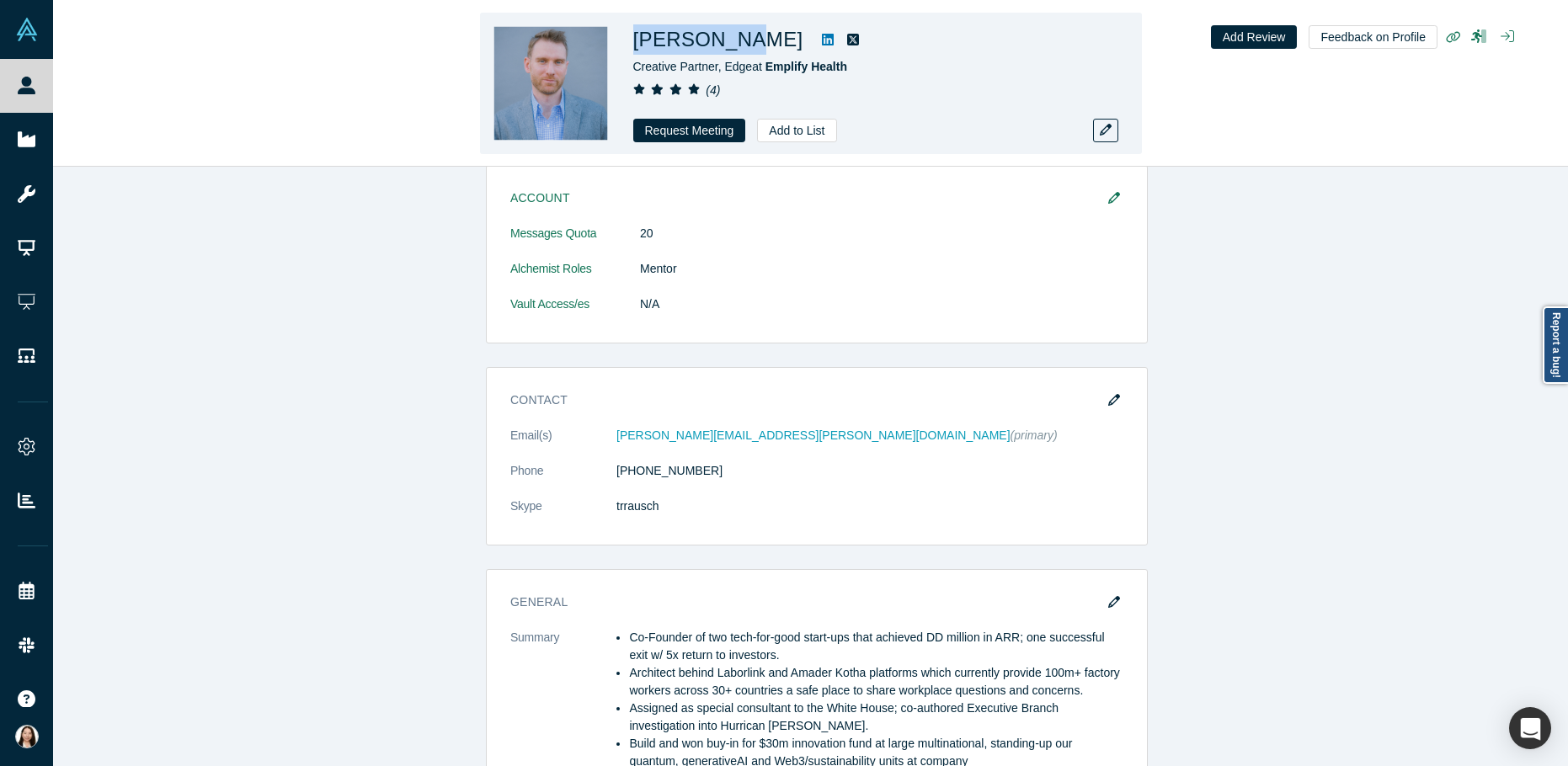
drag, startPoint x: 627, startPoint y: 46, endPoint x: 738, endPoint y: 47, distance: 111.0
click at [738, 47] on div "Tom Rausch Creative Partner, Edge at Emplify Health ( 4 ) Request Meeting Add t…" at bounding box center [810, 83] width 662 height 142
copy h1 "Tom Rausch"
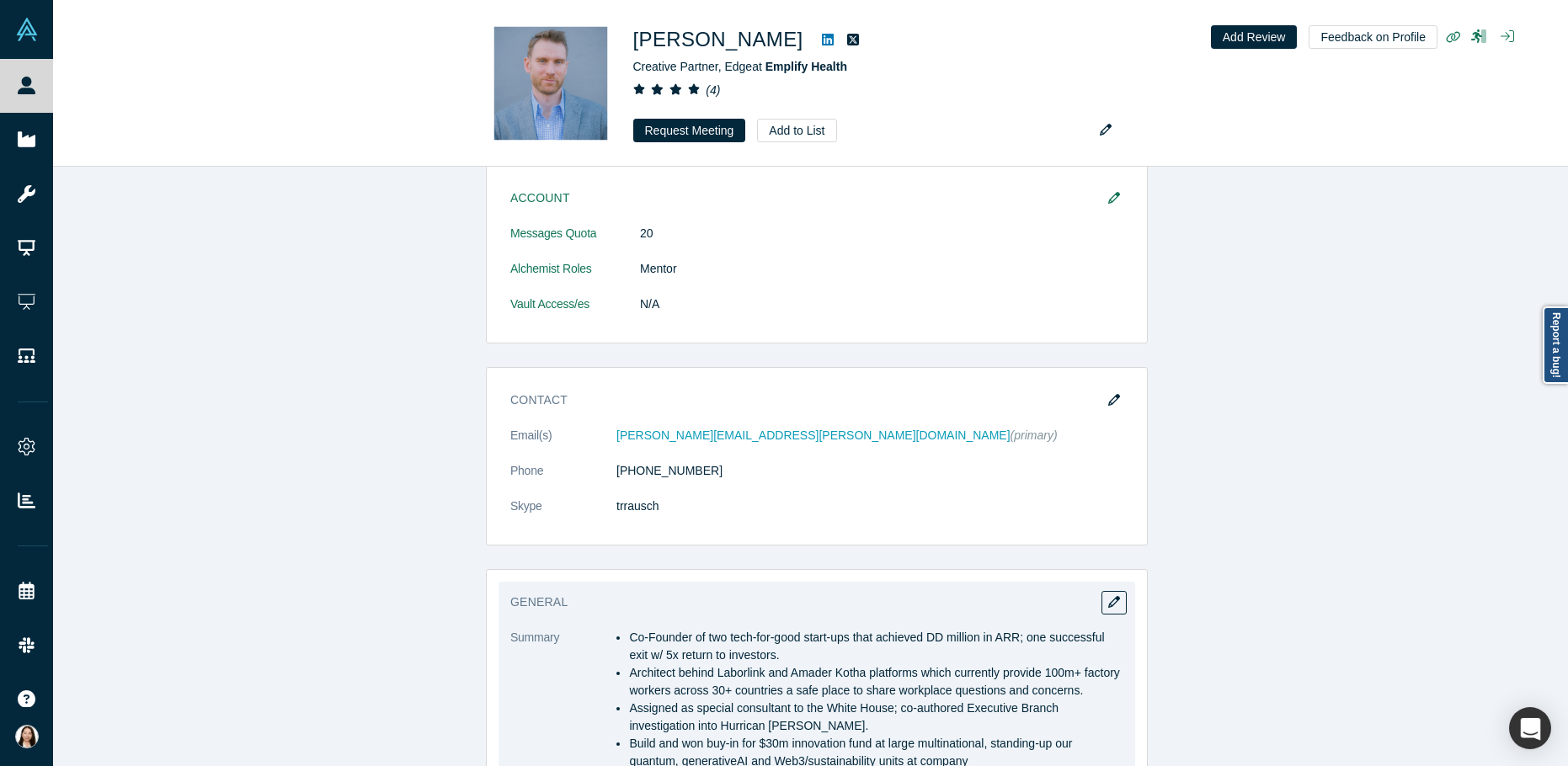
click at [631, 643] on span "Co-Founder of two tech-for-good start-ups that achieved DD million in ARR; one …" at bounding box center [866, 646] width 475 height 31
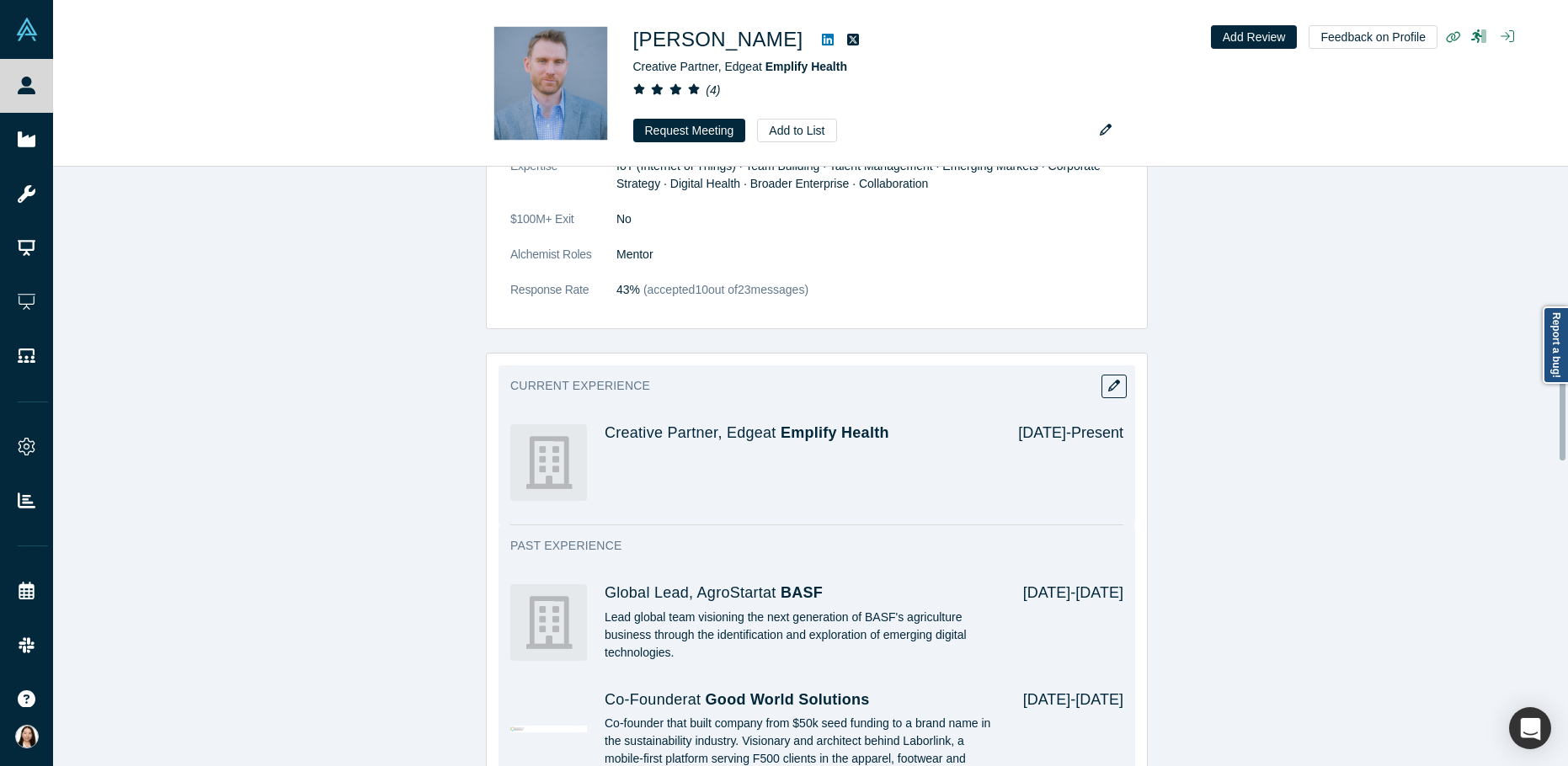
scroll to position [1879, 0]
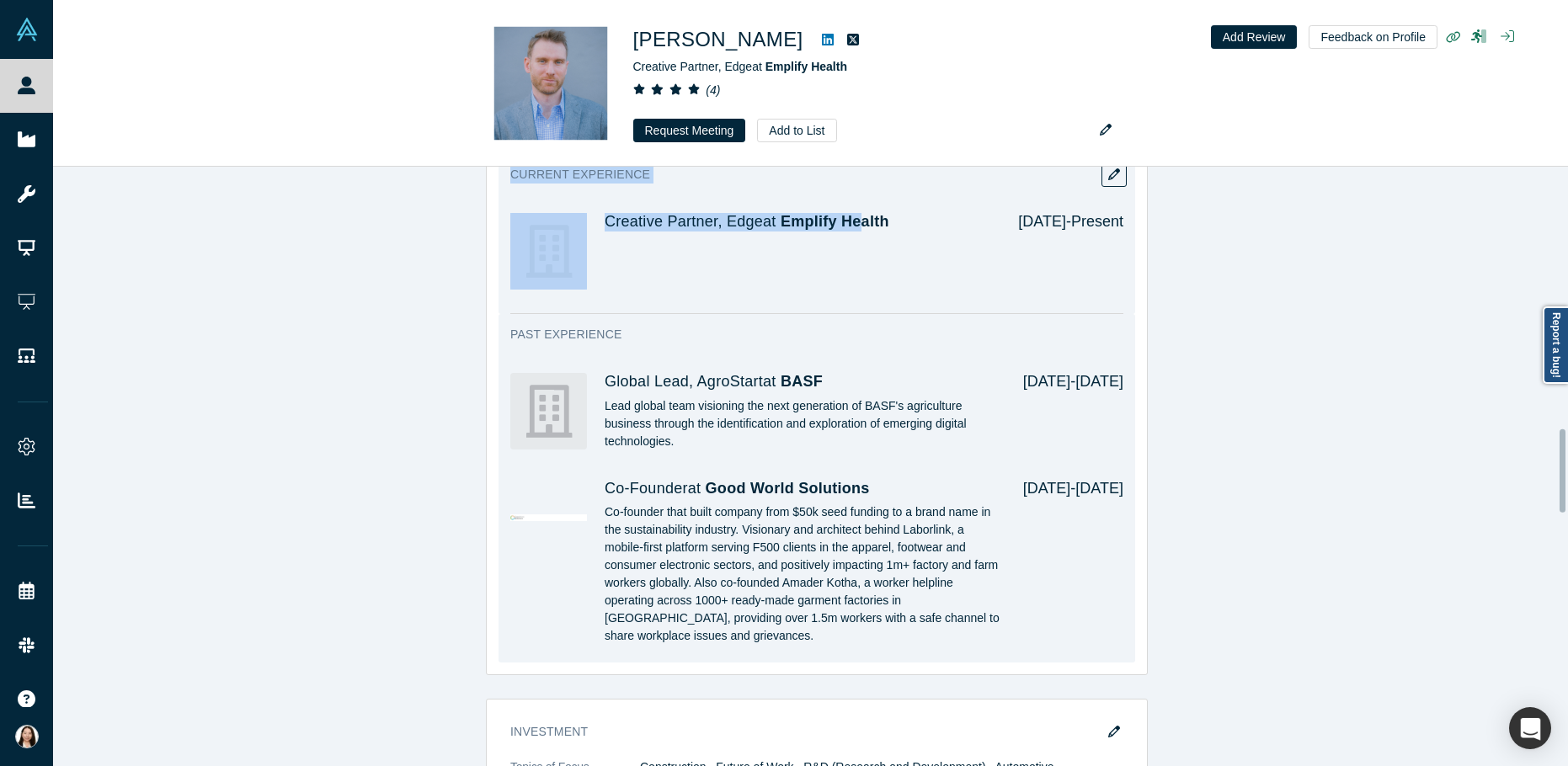
drag, startPoint x: 625, startPoint y: 639, endPoint x: 848, endPoint y: 299, distance: 406.6
click at [848, 299] on div "IFS Event Registration: Friday, August 27, 2021 Participant set Investors: CVC …" at bounding box center [817, 479] width 1527 height 2787
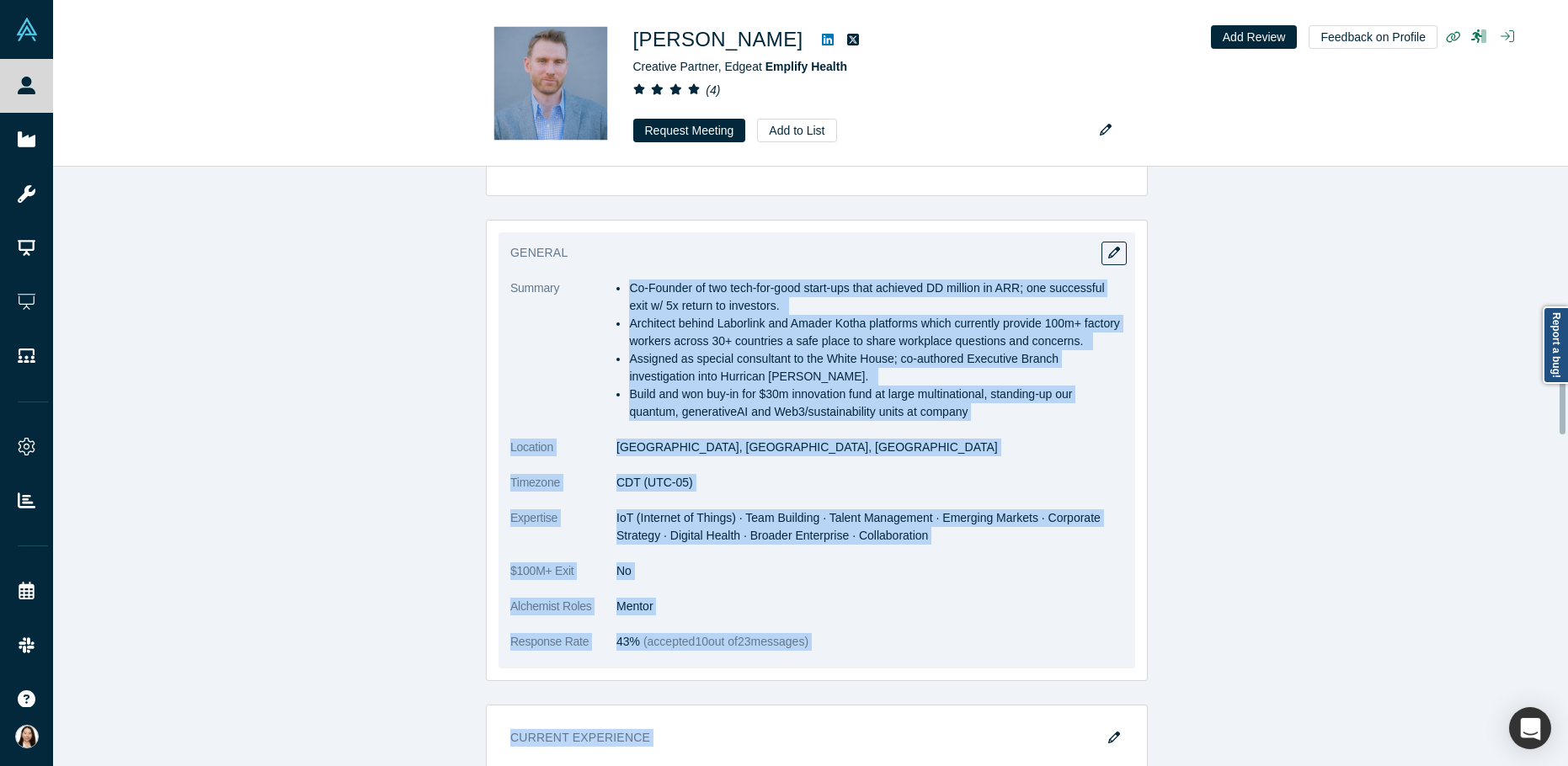
scroll to position [1273, 0]
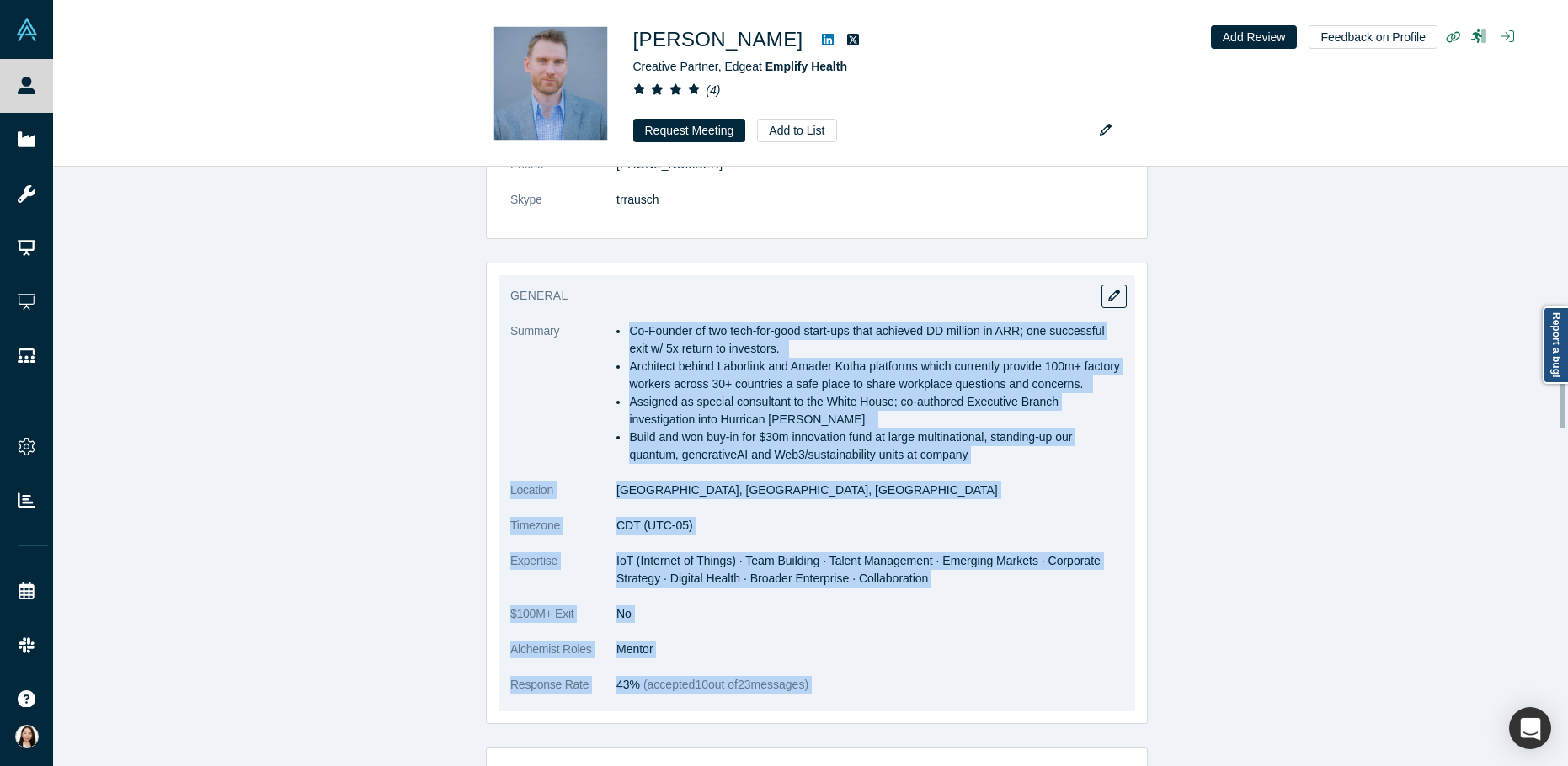
click at [798, 446] on li "Build and won buy-in for $30m innovation fund at large multinational, standing-…" at bounding box center [876, 447] width 494 height 36
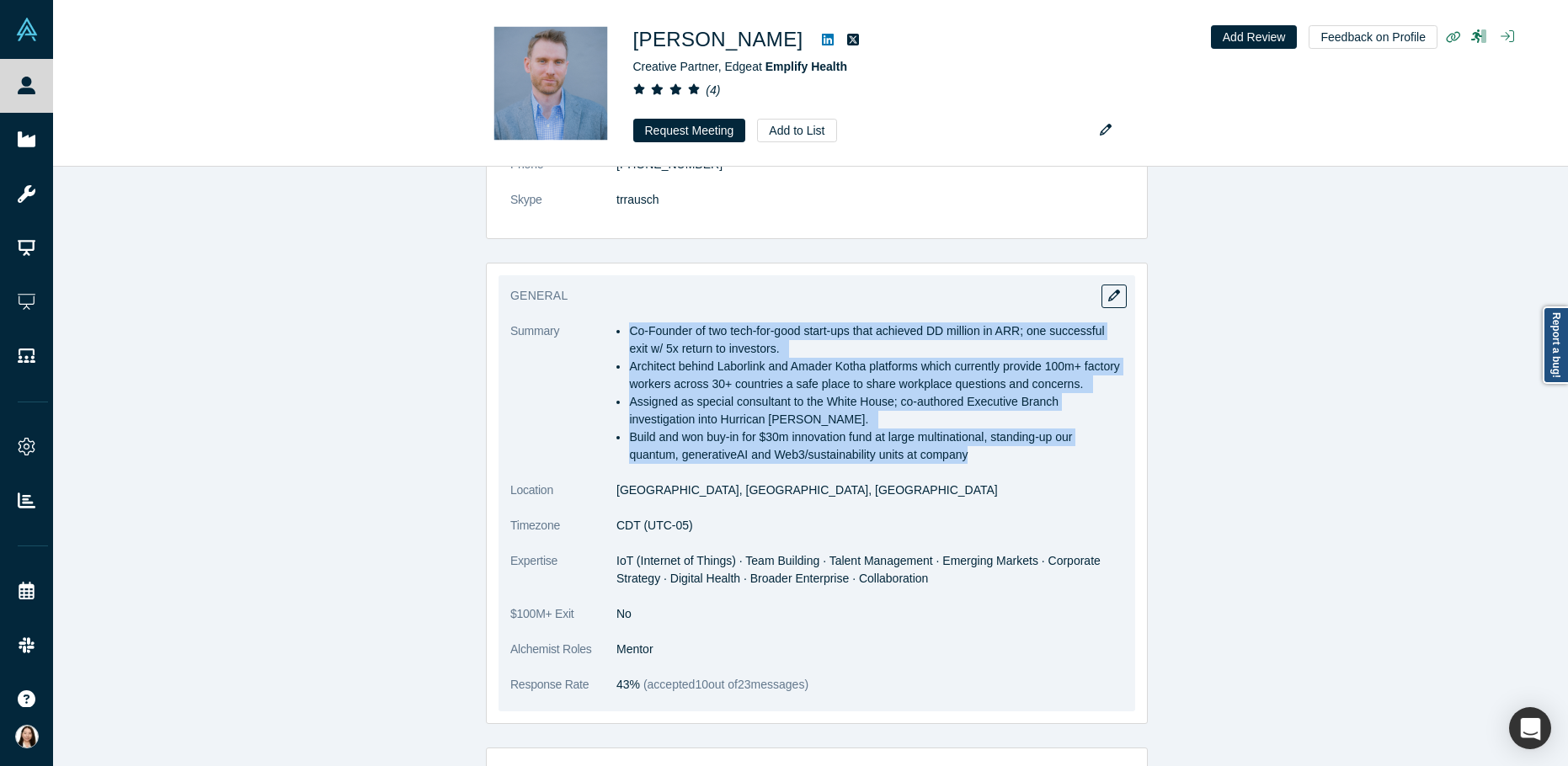
drag, startPoint x: 974, startPoint y: 460, endPoint x: 623, endPoint y: 329, distance: 374.6
click at [623, 329] on ul "Co-Founder of two tech-for-good start-ups that achieved DD million in ARR; one …" at bounding box center [870, 393] width 507 height 142
copy ul "Co-Founder of two tech-for-good start-ups that achieved DD million in ARR; one …"
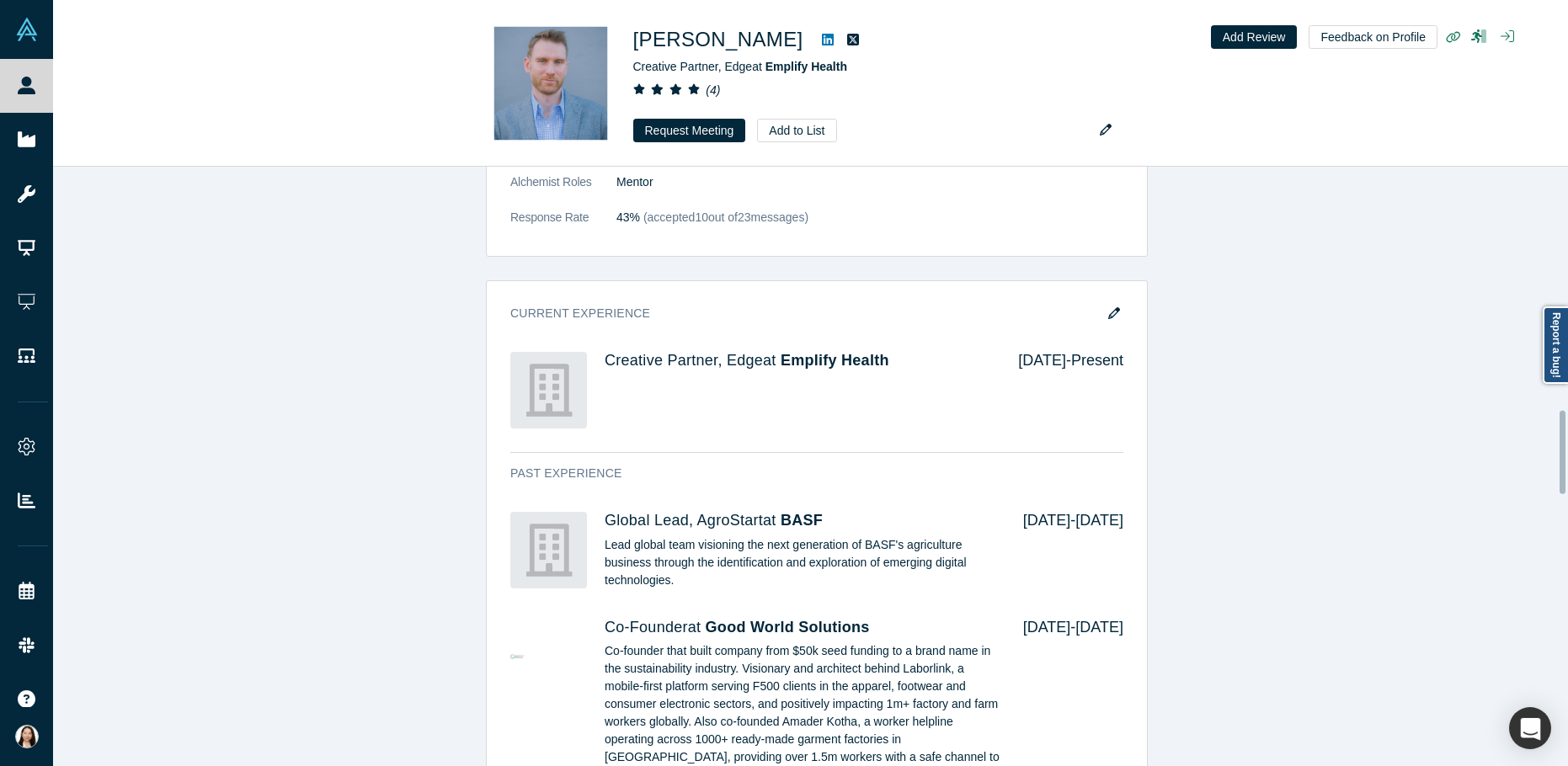
scroll to position [1752, 0]
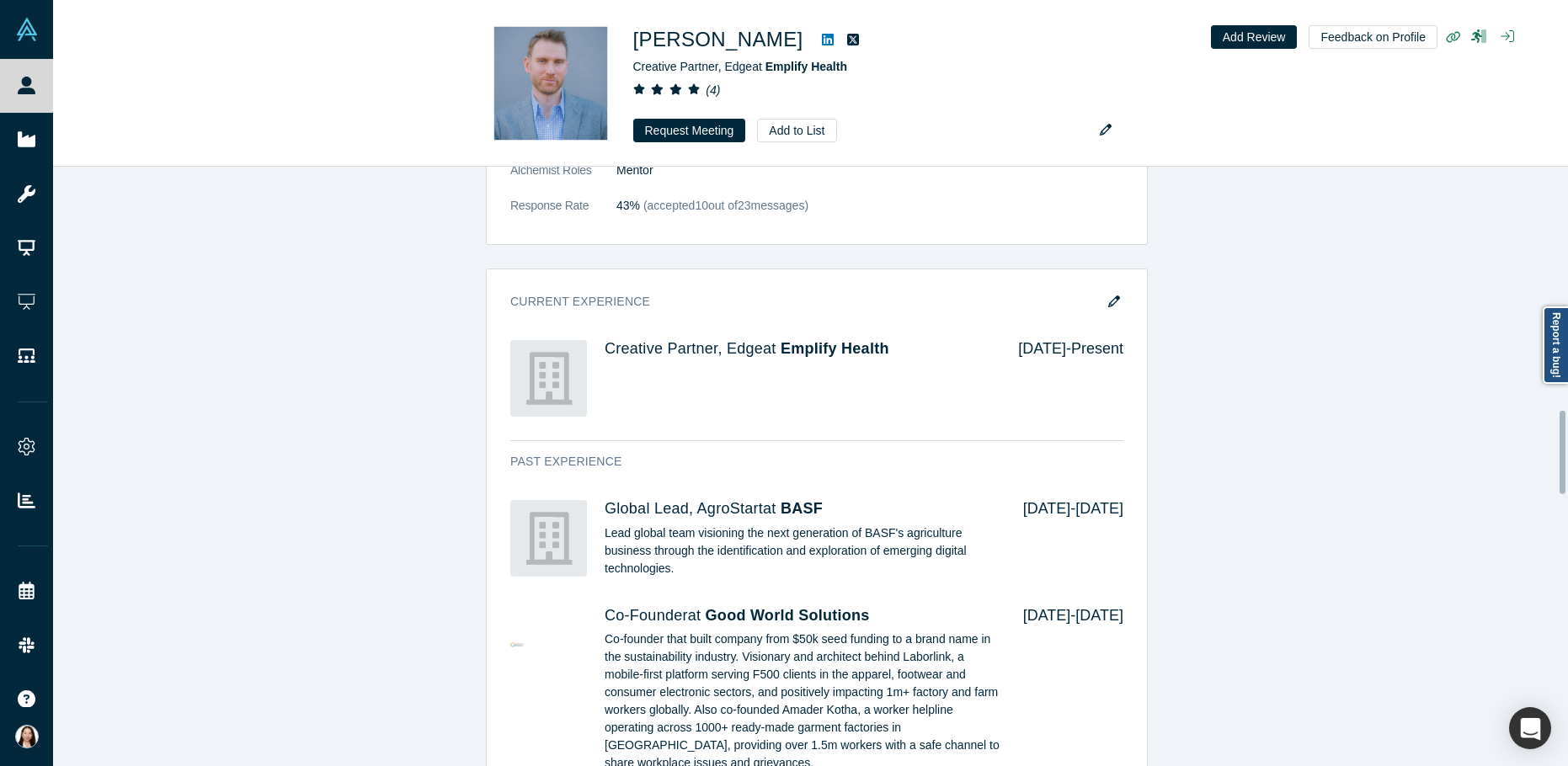
drag, startPoint x: 1565, startPoint y: 407, endPoint x: 1575, endPoint y: 473, distance: 66.8
click at [1567, 473] on html "People Startups Resources Demo Day AX Demo Day Registrants Settings Dashboard E…" at bounding box center [784, 383] width 1568 height 766
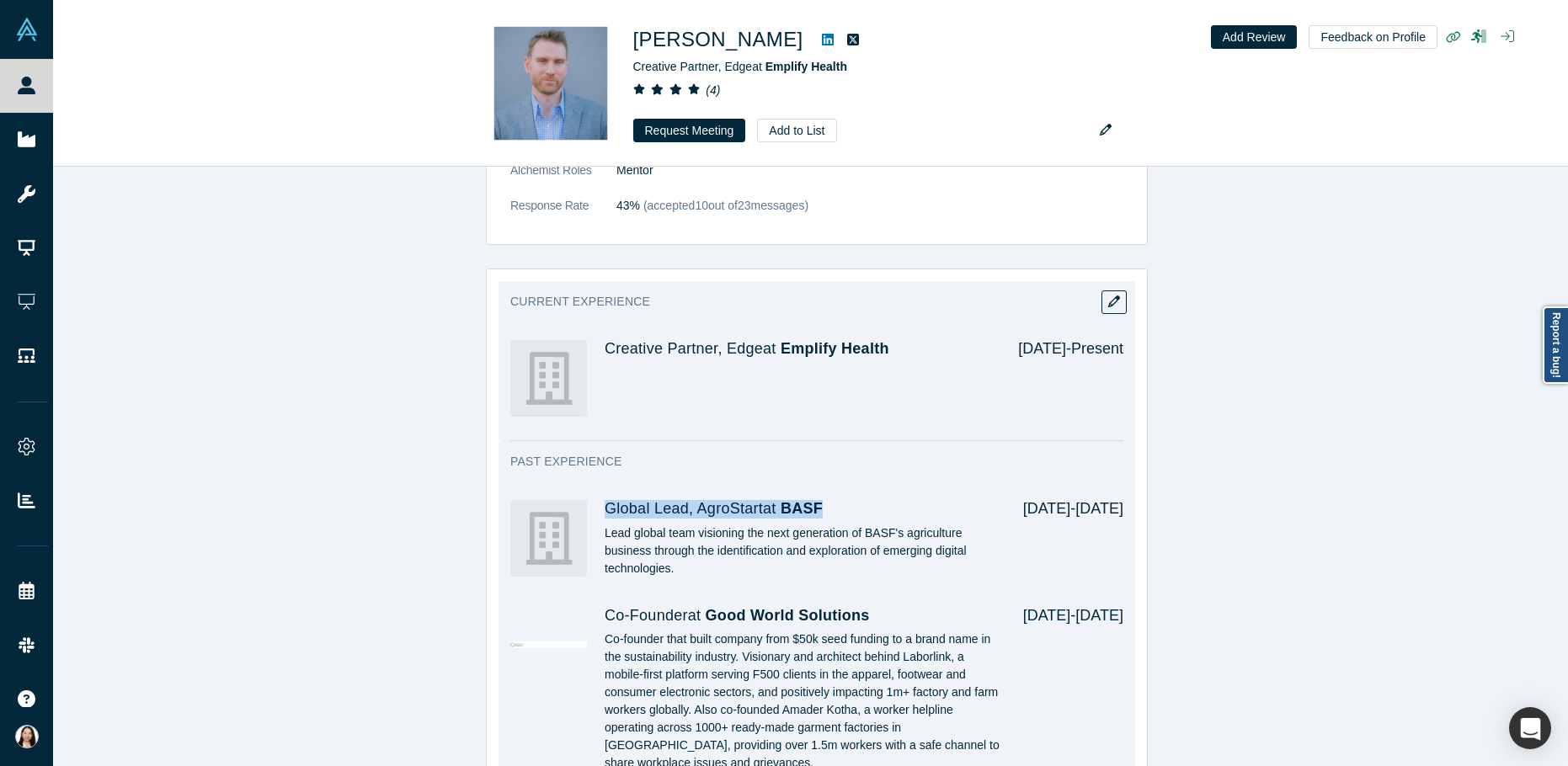
drag, startPoint x: 599, startPoint y: 508, endPoint x: 823, endPoint y: 507, distance: 224.0
click at [823, 507] on h4 "Global Lead, AgroStart at BASF" at bounding box center [802, 509] width 395 height 19
copy h4 "Global Lead, AgroStart at BASF"
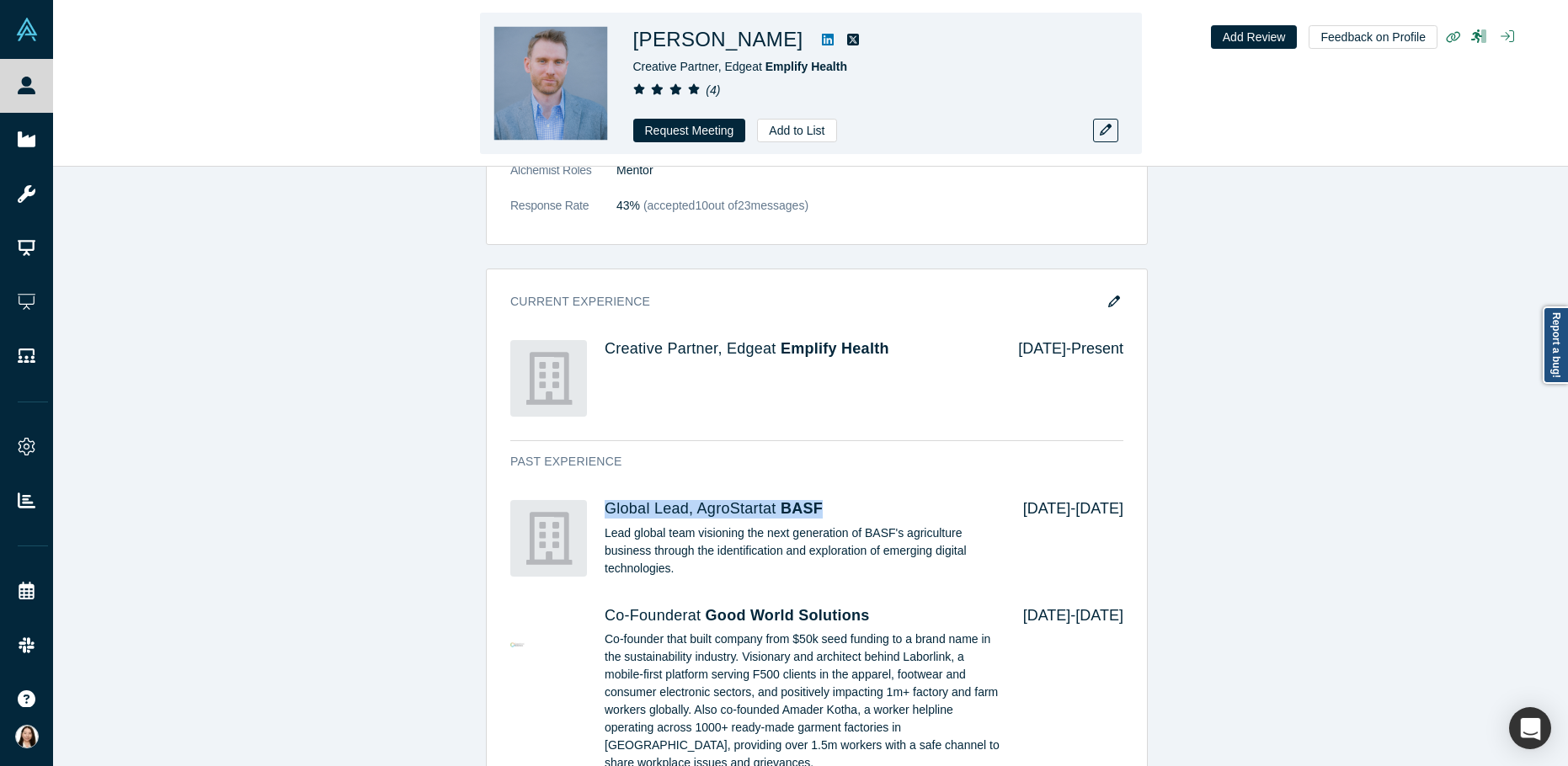
click at [822, 36] on icon at bounding box center [828, 40] width 12 height 12
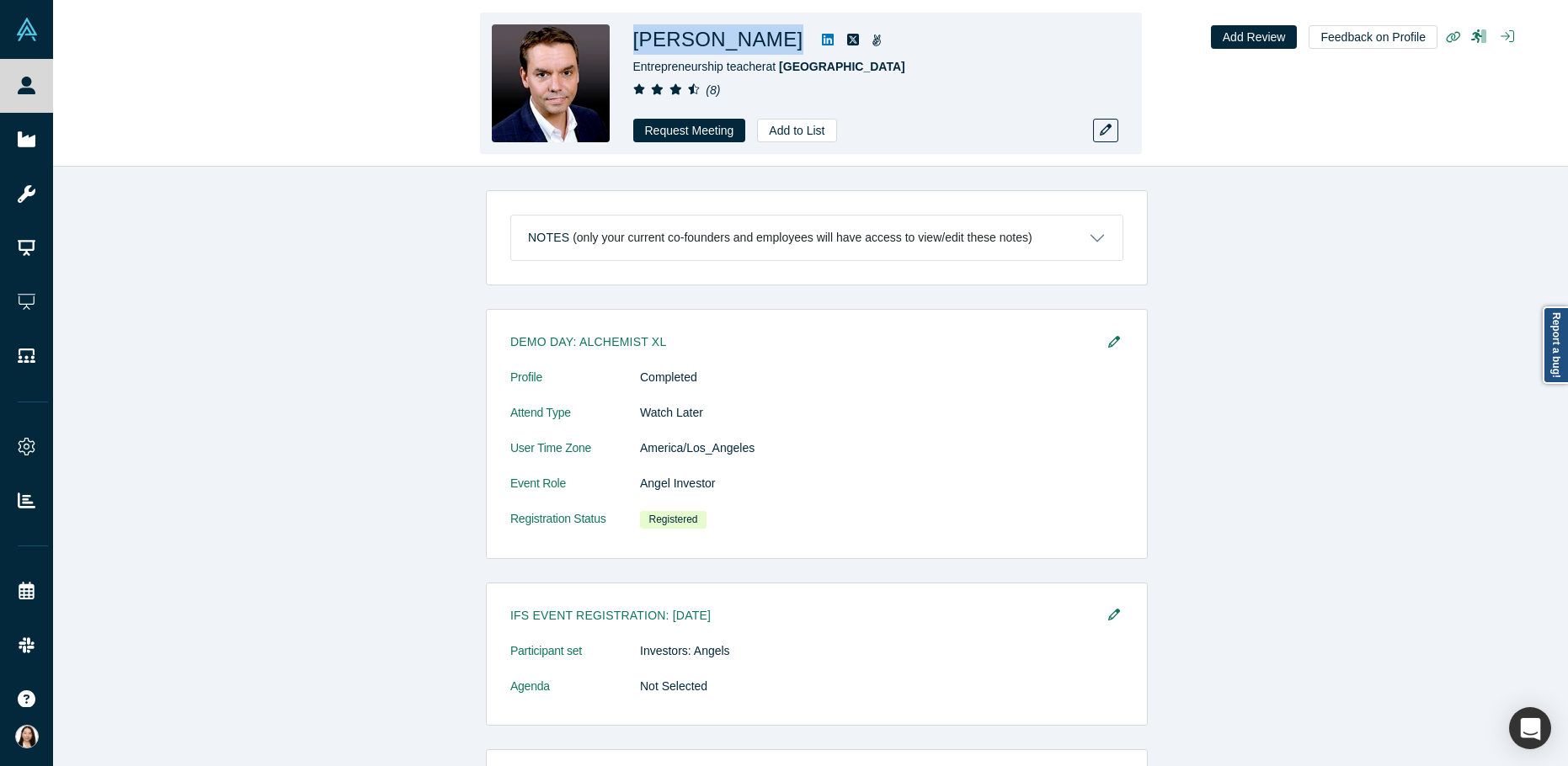
drag, startPoint x: 632, startPoint y: 36, endPoint x: 748, endPoint y: 38, distance: 116.0
click at [748, 38] on div "George John" at bounding box center [869, 40] width 471 height 31
copy div "George John"
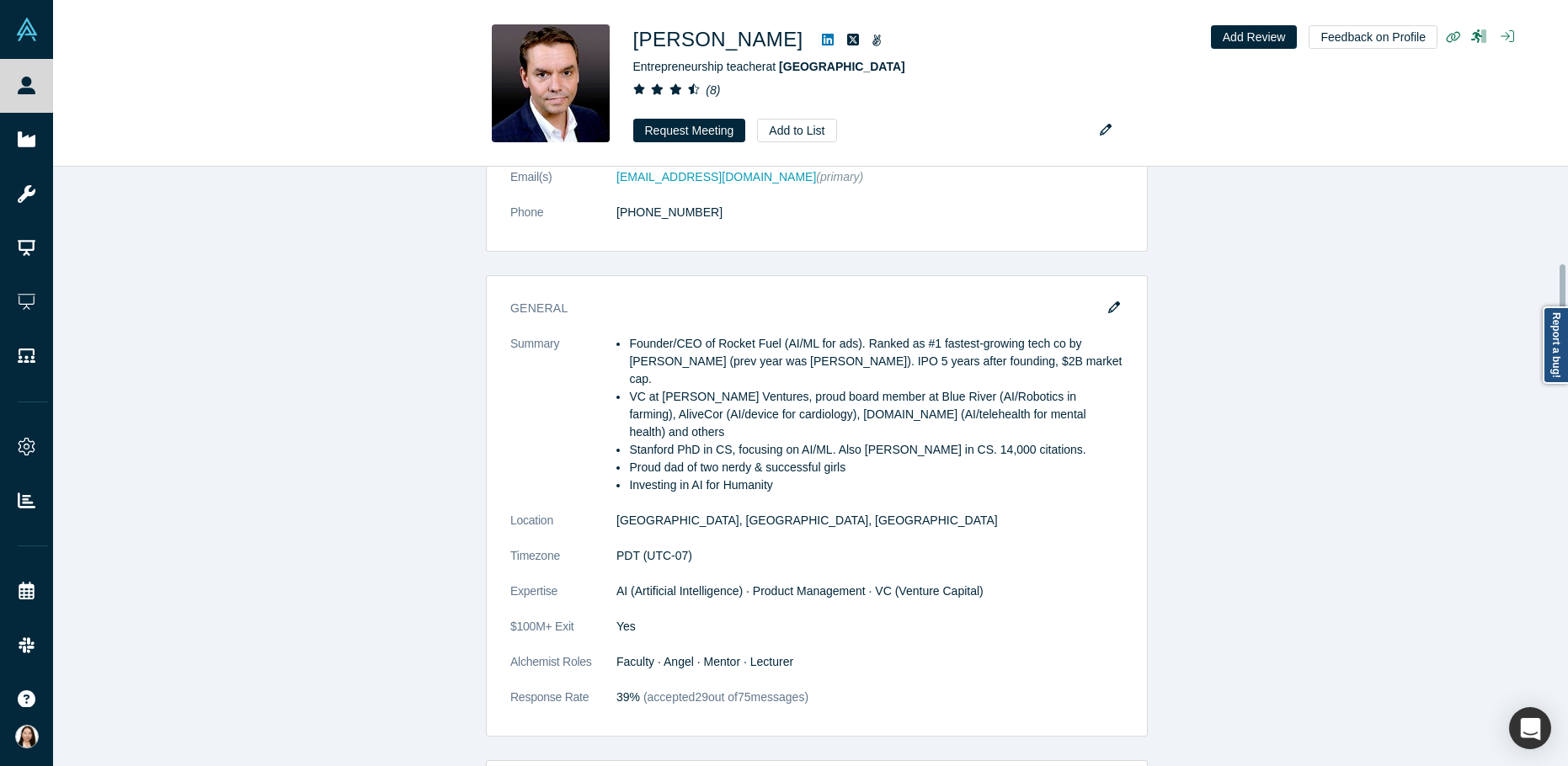
scroll to position [858, 0]
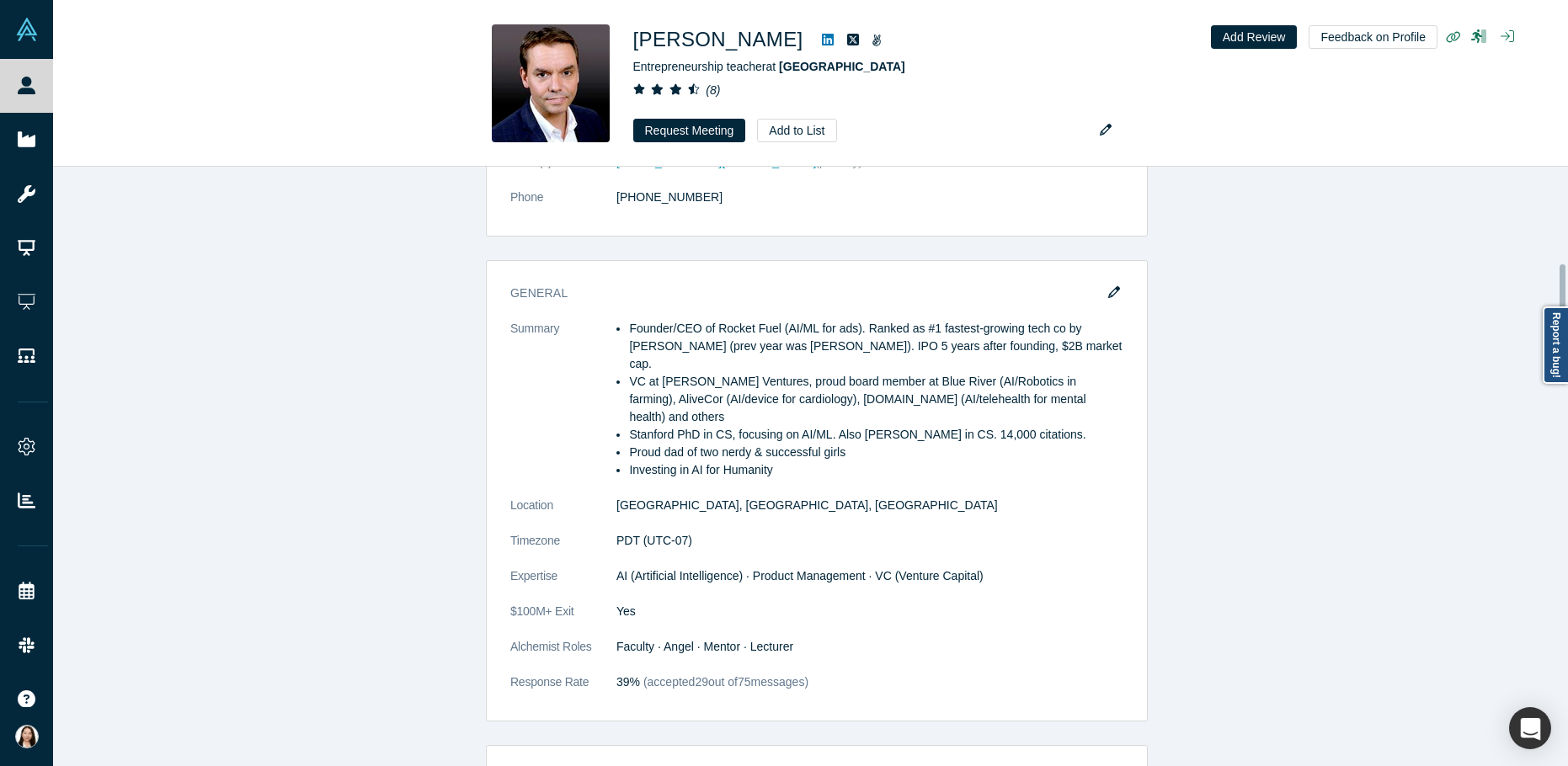
drag, startPoint x: 1563, startPoint y: 207, endPoint x: 1576, endPoint y: 303, distance: 96.9
click at [1567, 303] on html "People Startups Resources Demo Day AX Demo Day Registrants Settings Dashboard E…" at bounding box center [784, 383] width 1568 height 766
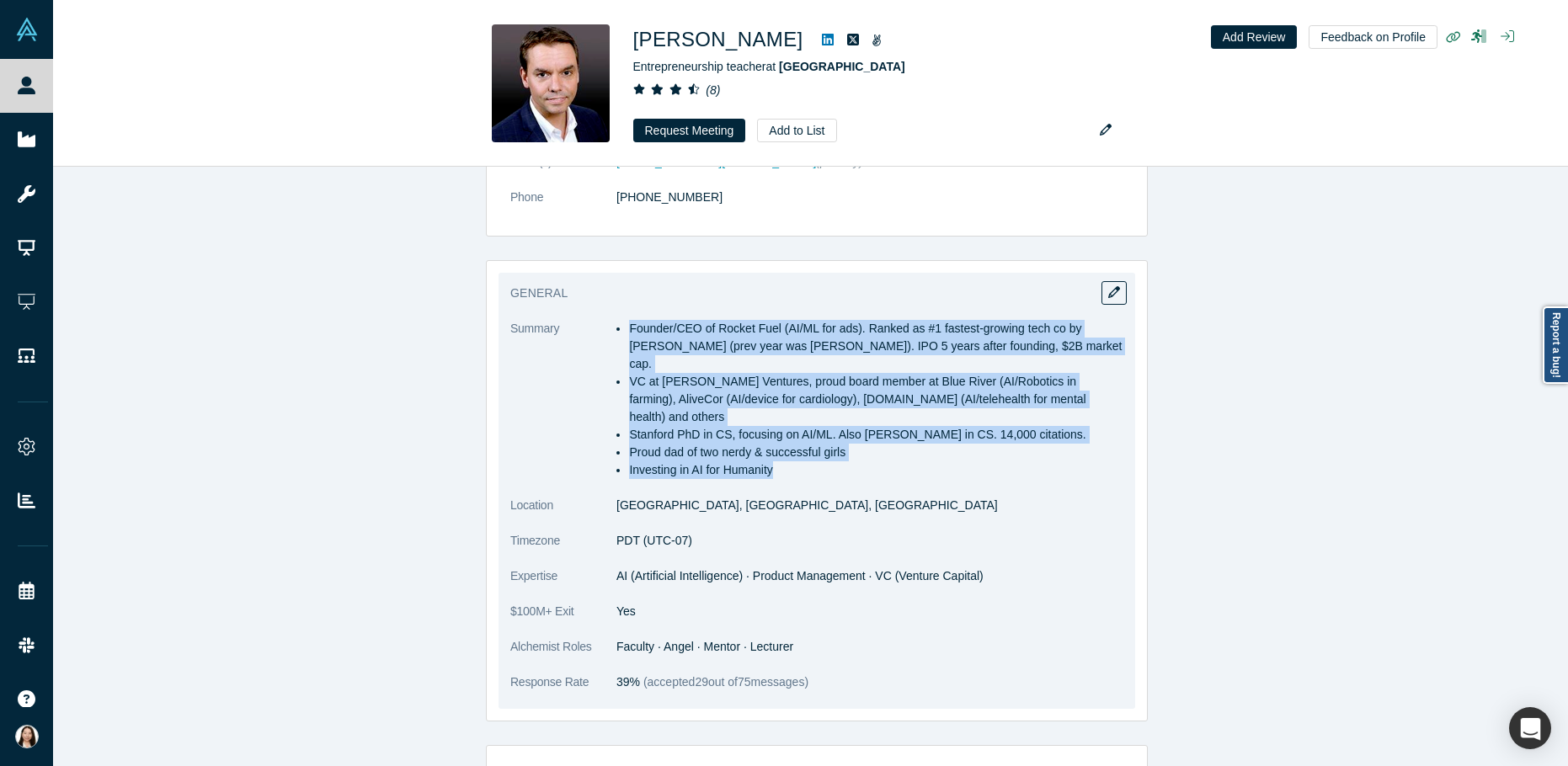
drag, startPoint x: 770, startPoint y: 436, endPoint x: 626, endPoint y: 336, distance: 175.3
click at [626, 336] on ul "Founder/CEO of Rocket Fuel (AI/ML for ads). Ranked as #1 fastest-growing tech c…" at bounding box center [870, 400] width 507 height 159
copy ul "Founder/CEO of Rocket Fuel (AI/ML for ads). Ranked as #1 fastest-growing tech c…"
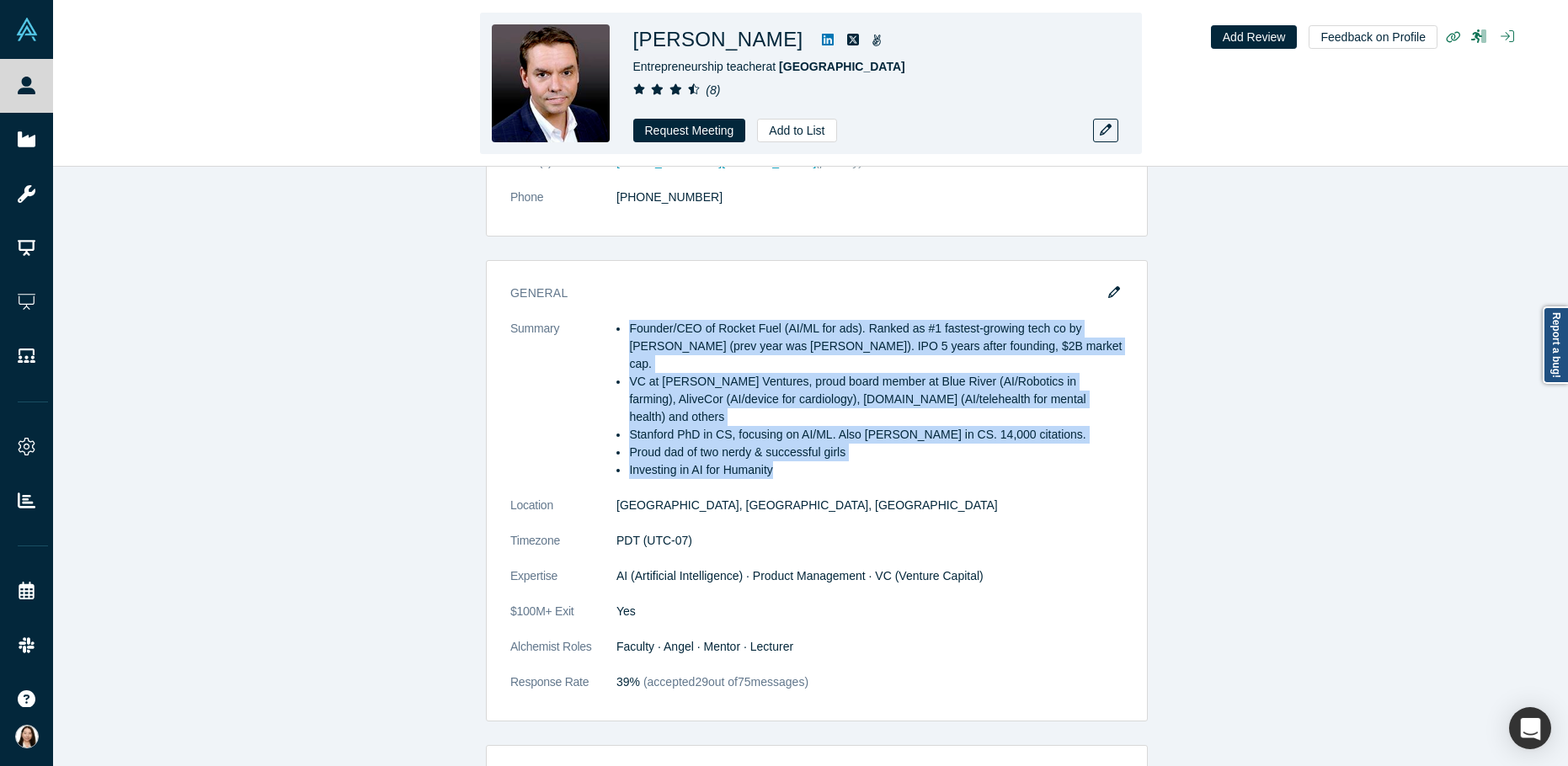
drag, startPoint x: 892, startPoint y: 67, endPoint x: 636, endPoint y: 65, distance: 256.0
click at [636, 65] on div "Entrepreneurship teacher at Stanford University" at bounding box center [869, 67] width 471 height 18
copy span "Entrepreneurship teacher at Stanford University"
click at [822, 42] on icon at bounding box center [828, 40] width 12 height 14
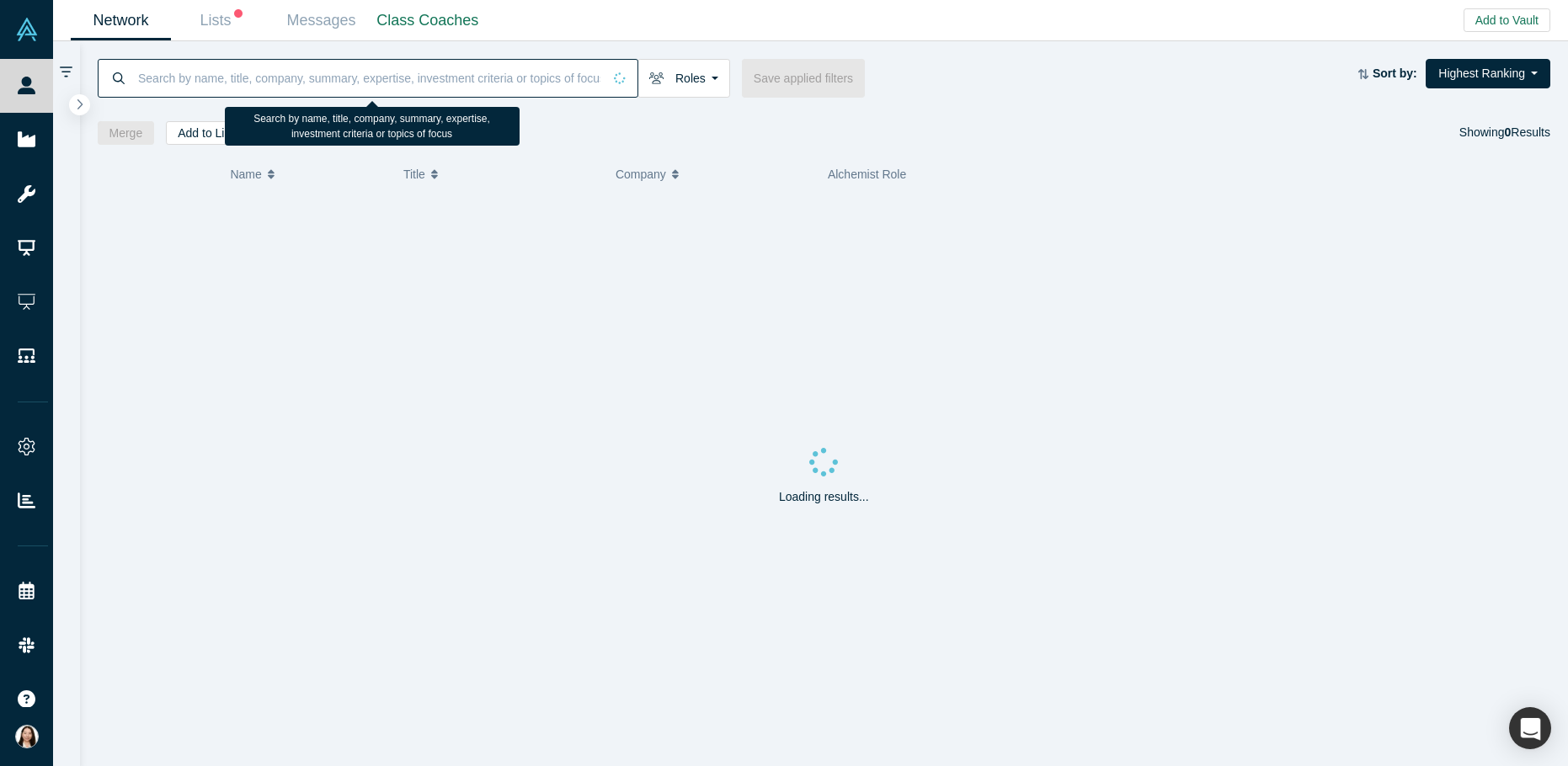
click at [225, 87] on input at bounding box center [369, 78] width 465 height 40
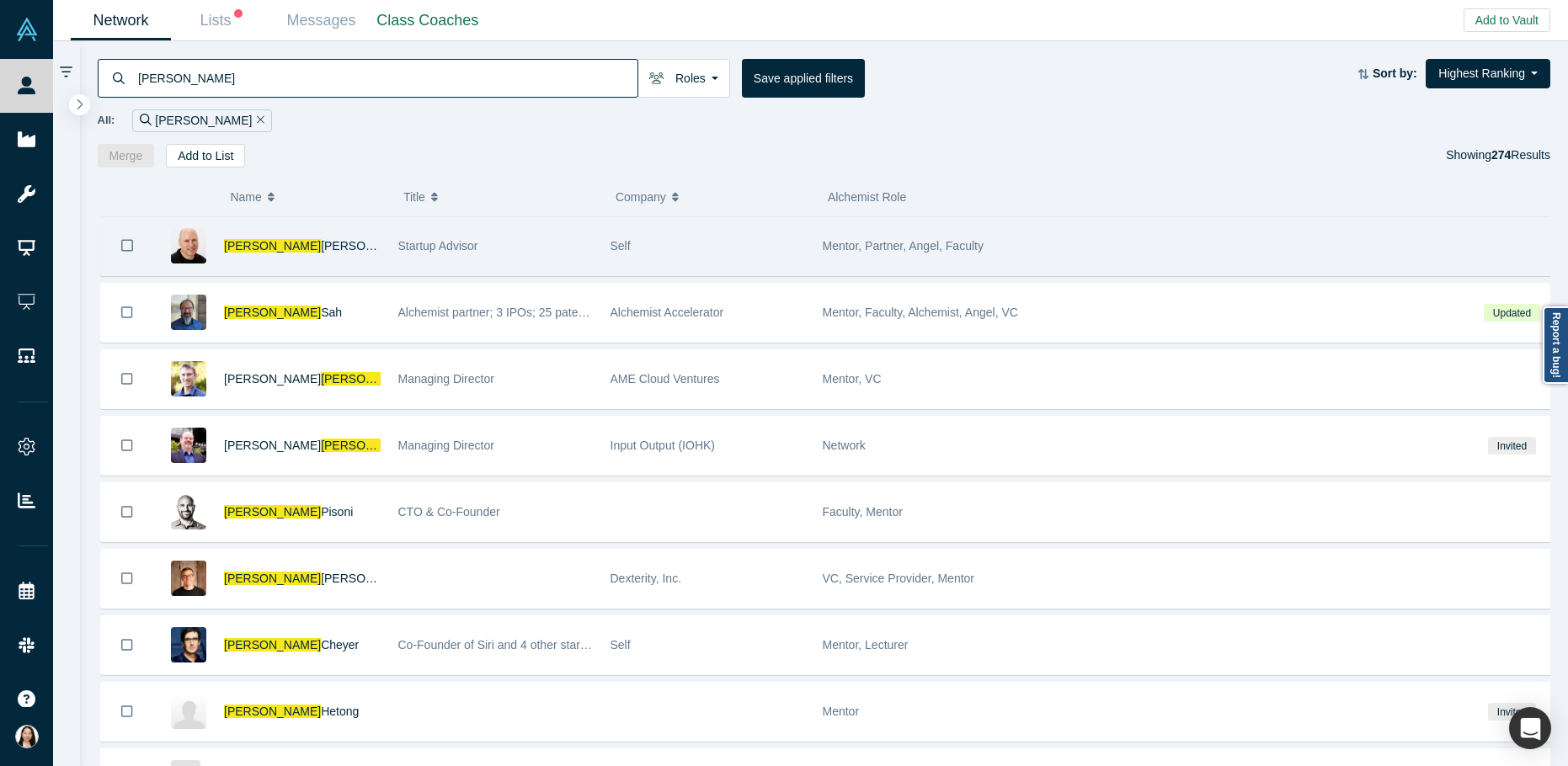
click at [322, 251] on div "[PERSON_NAME]" at bounding box center [302, 246] width 157 height 58
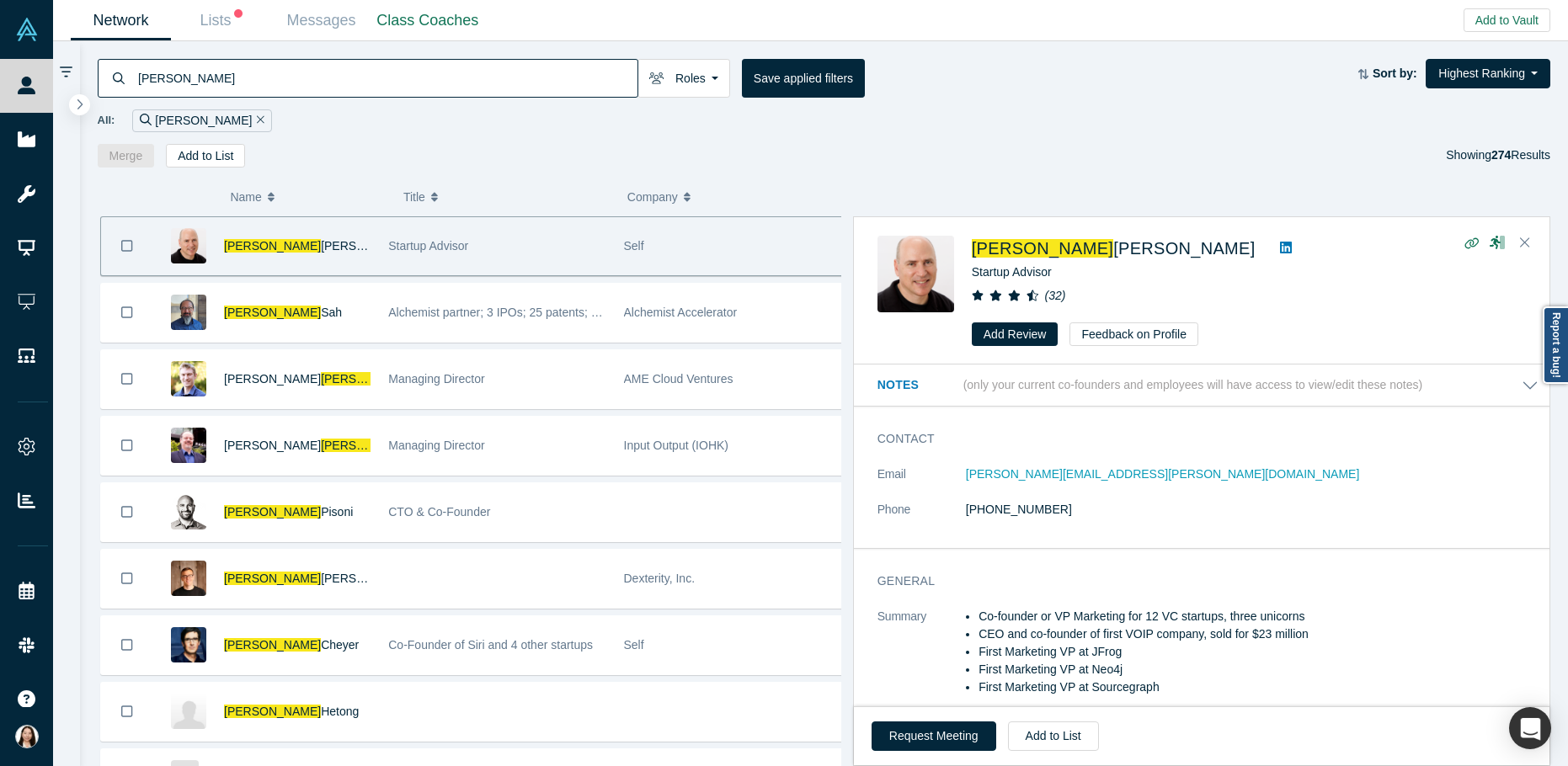
click at [1280, 247] on icon at bounding box center [1286, 247] width 12 height 12
drag, startPoint x: 217, startPoint y: 74, endPoint x: 83, endPoint y: 83, distance: 134.3
click at [83, 83] on div "[PERSON_NAME] Founders Faculty Mentors Alumni Mentor Angels VCs Corporate Innov…" at bounding box center [824, 104] width 1489 height 126
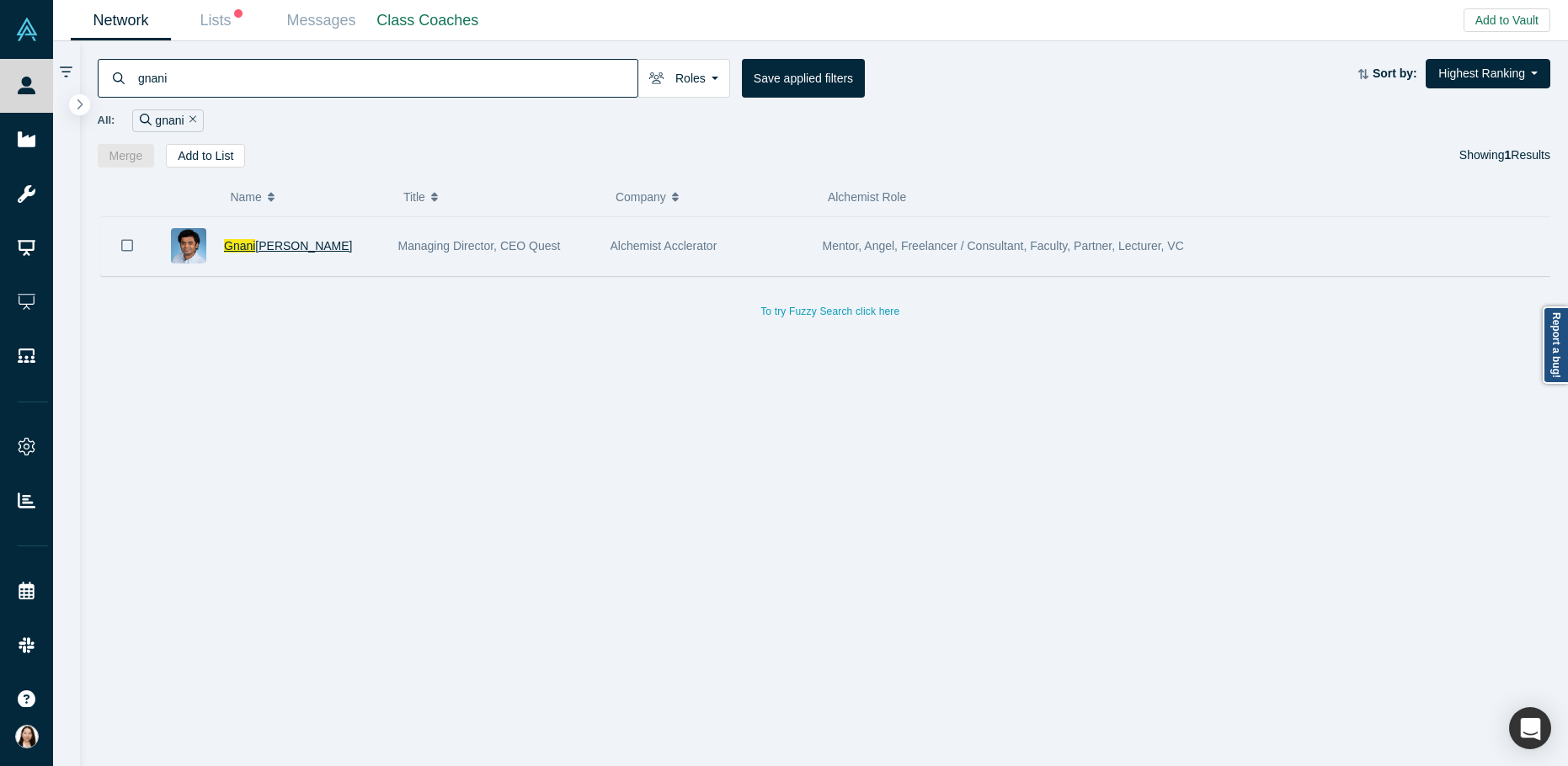
type input "gnani"
click at [304, 241] on span "[PERSON_NAME]" at bounding box center [303, 246] width 97 height 14
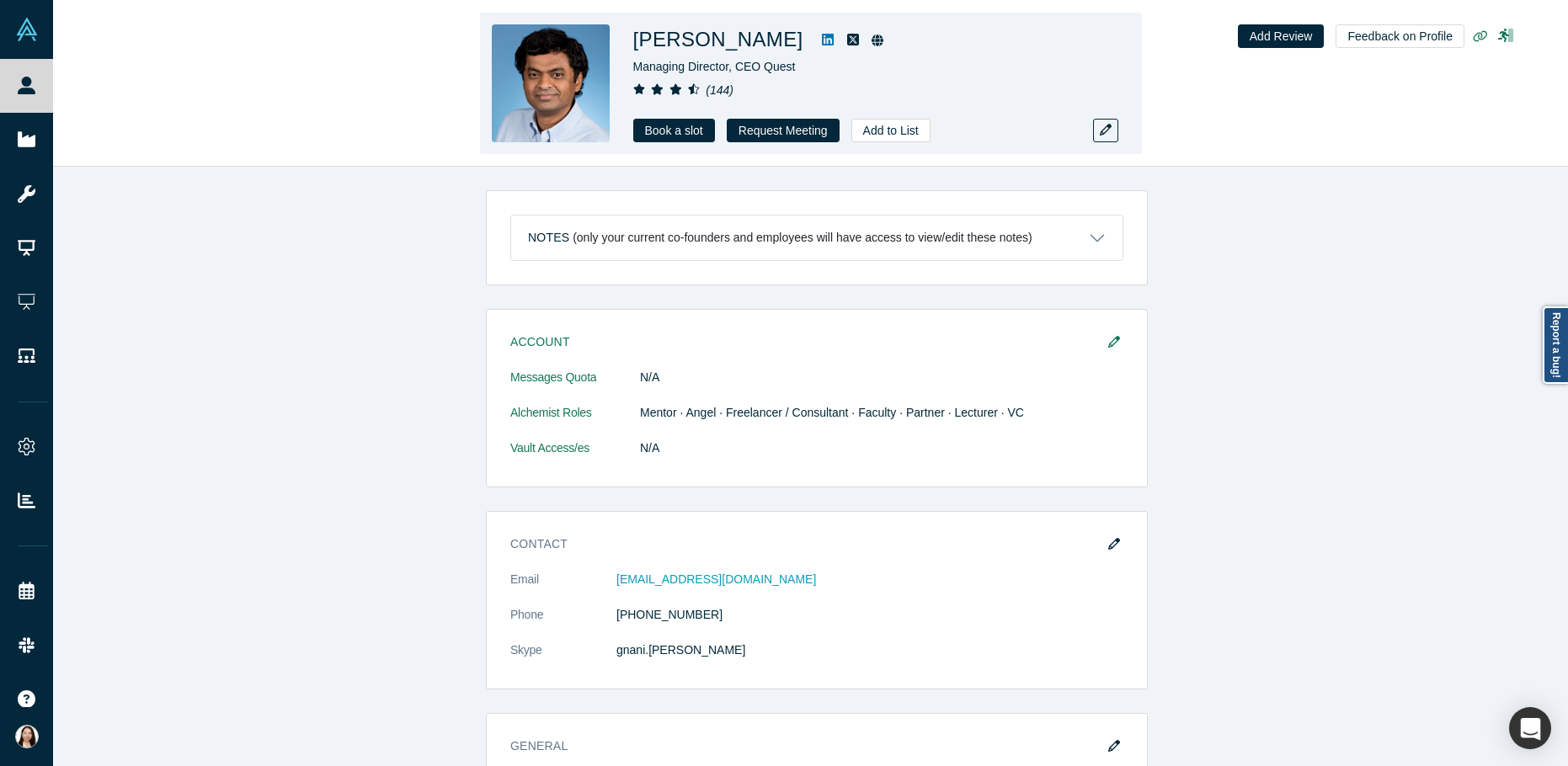
click at [832, 42] on icon at bounding box center [828, 40] width 12 height 14
